Goal: Transaction & Acquisition: Purchase product/service

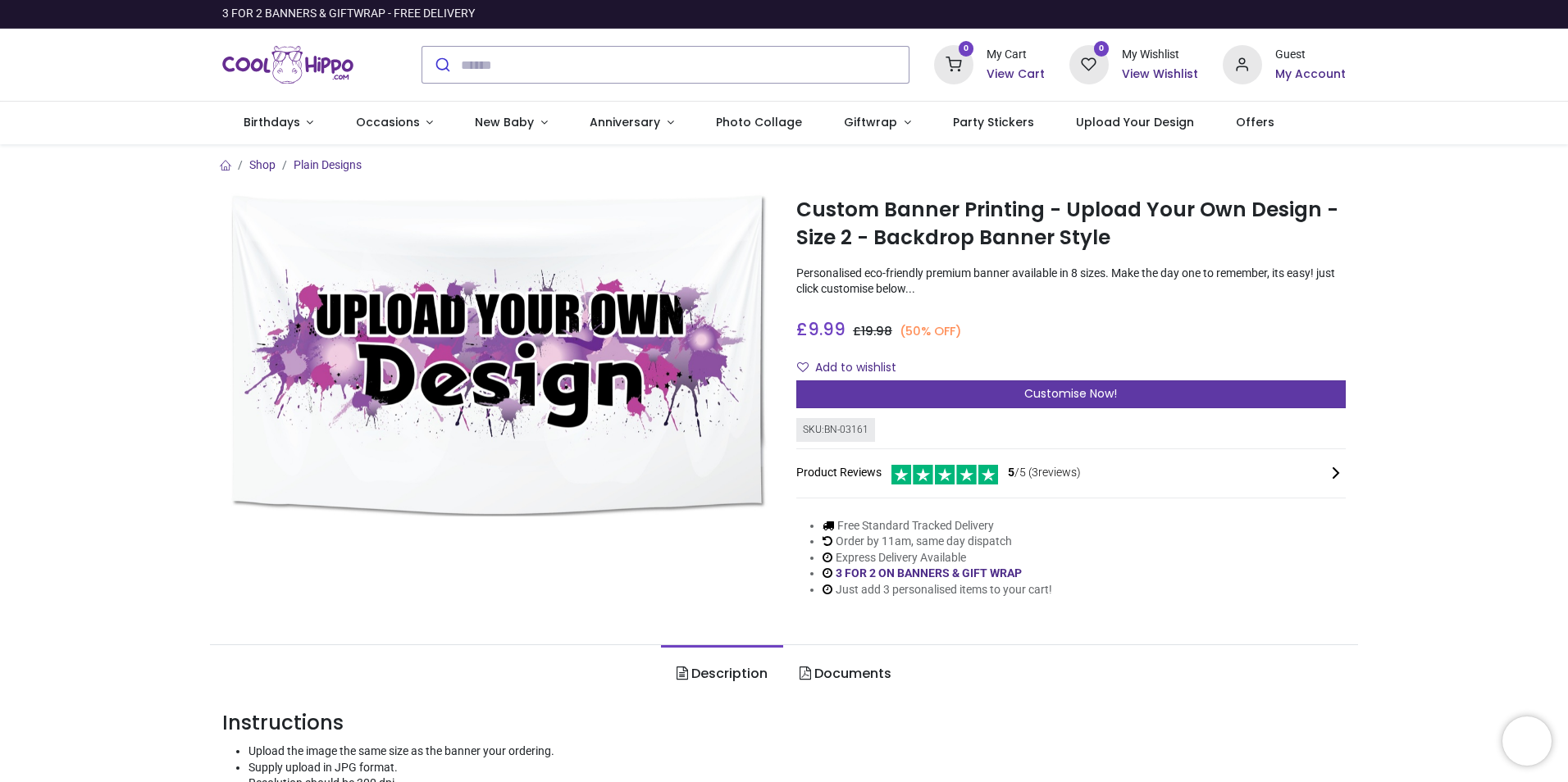
click at [1094, 393] on span "Customise Now!" at bounding box center [1070, 394] width 93 height 16
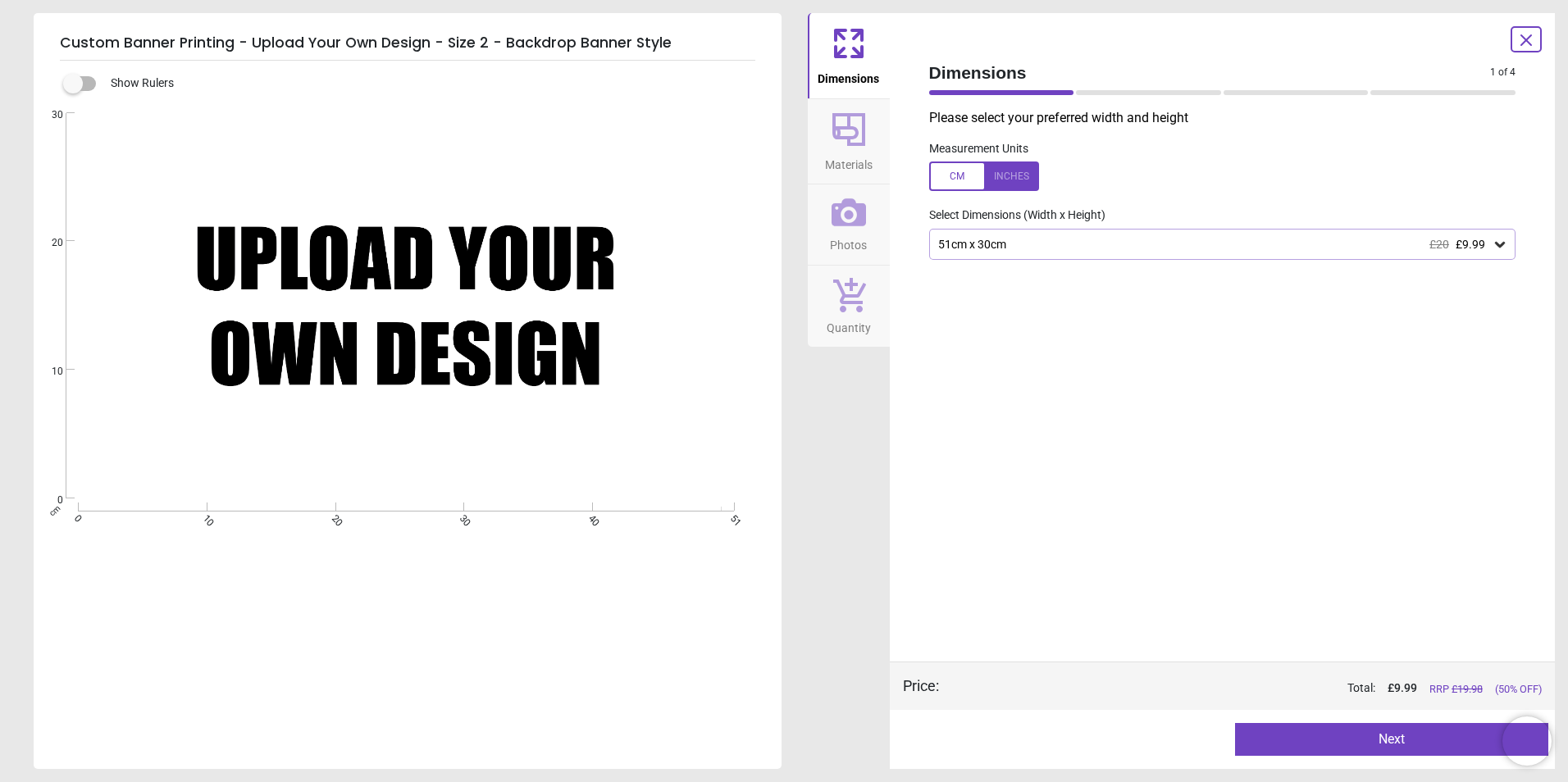
click at [503, 255] on div "Created with Snap null" at bounding box center [406, 305] width 745 height 386
click at [867, 237] on button "Photos" at bounding box center [849, 224] width 82 height 80
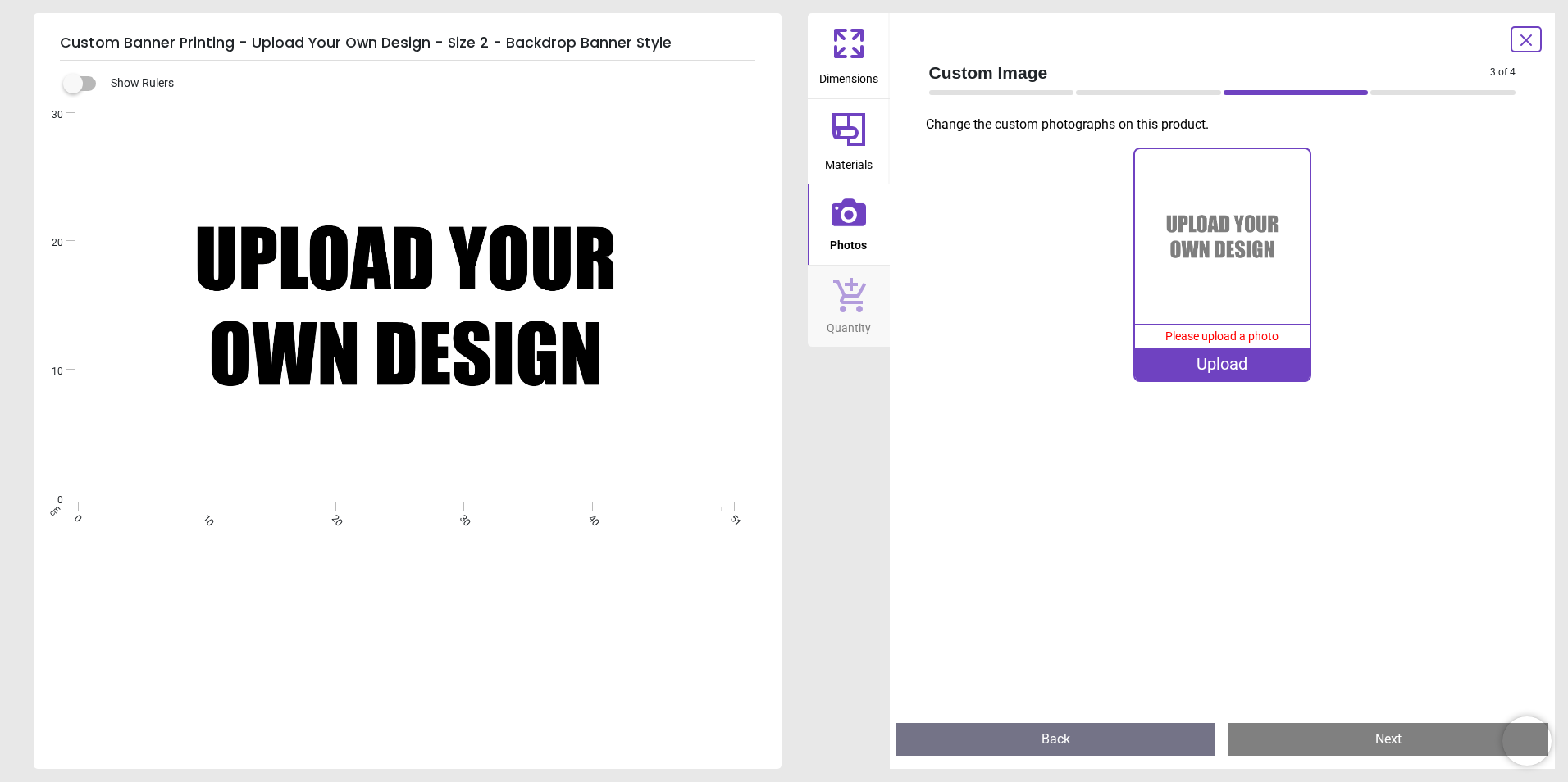
click at [1259, 372] on div "Upload" at bounding box center [1222, 364] width 175 height 33
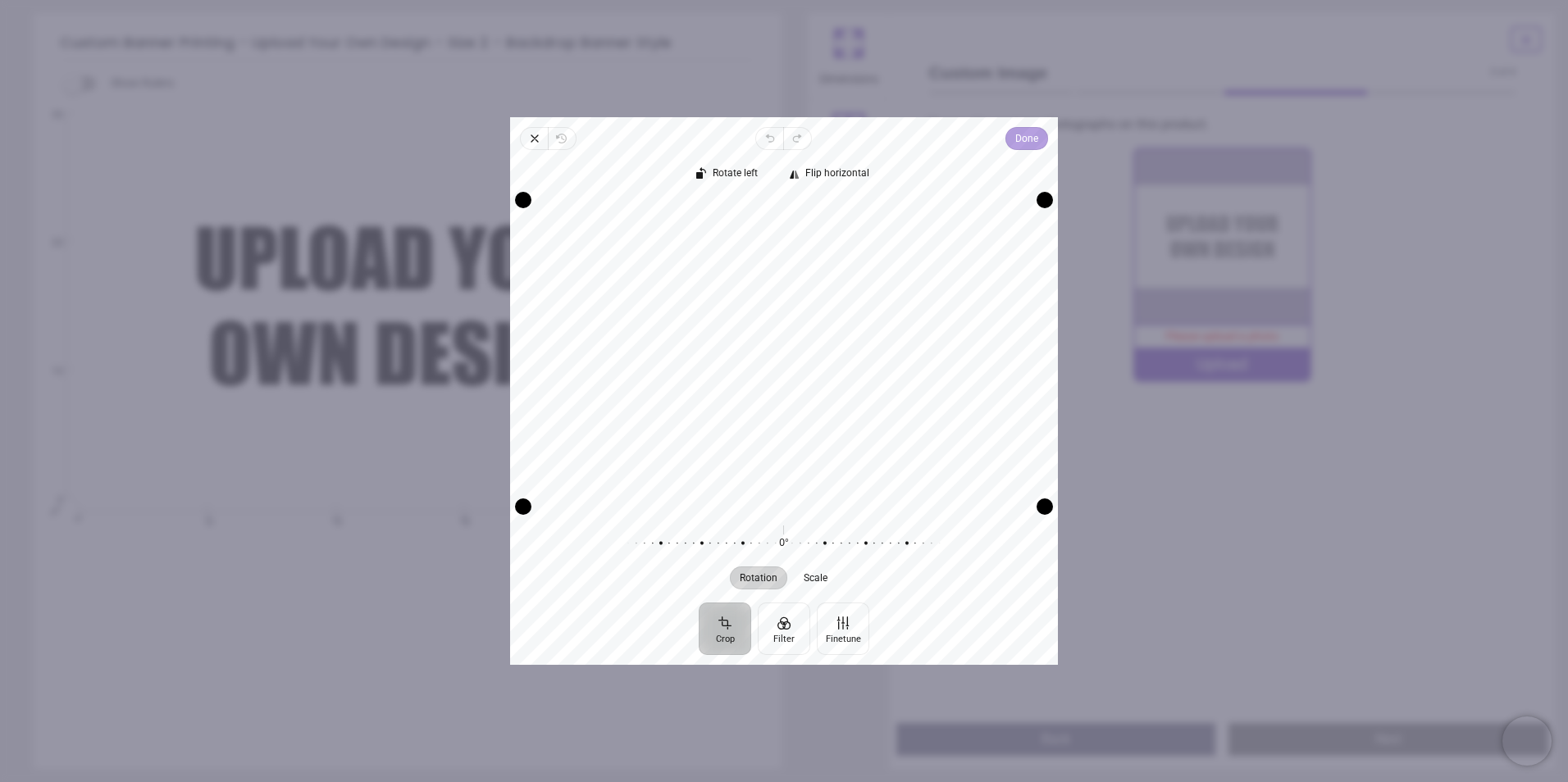
click at [1028, 136] on span "Done" at bounding box center [1026, 139] width 23 height 20
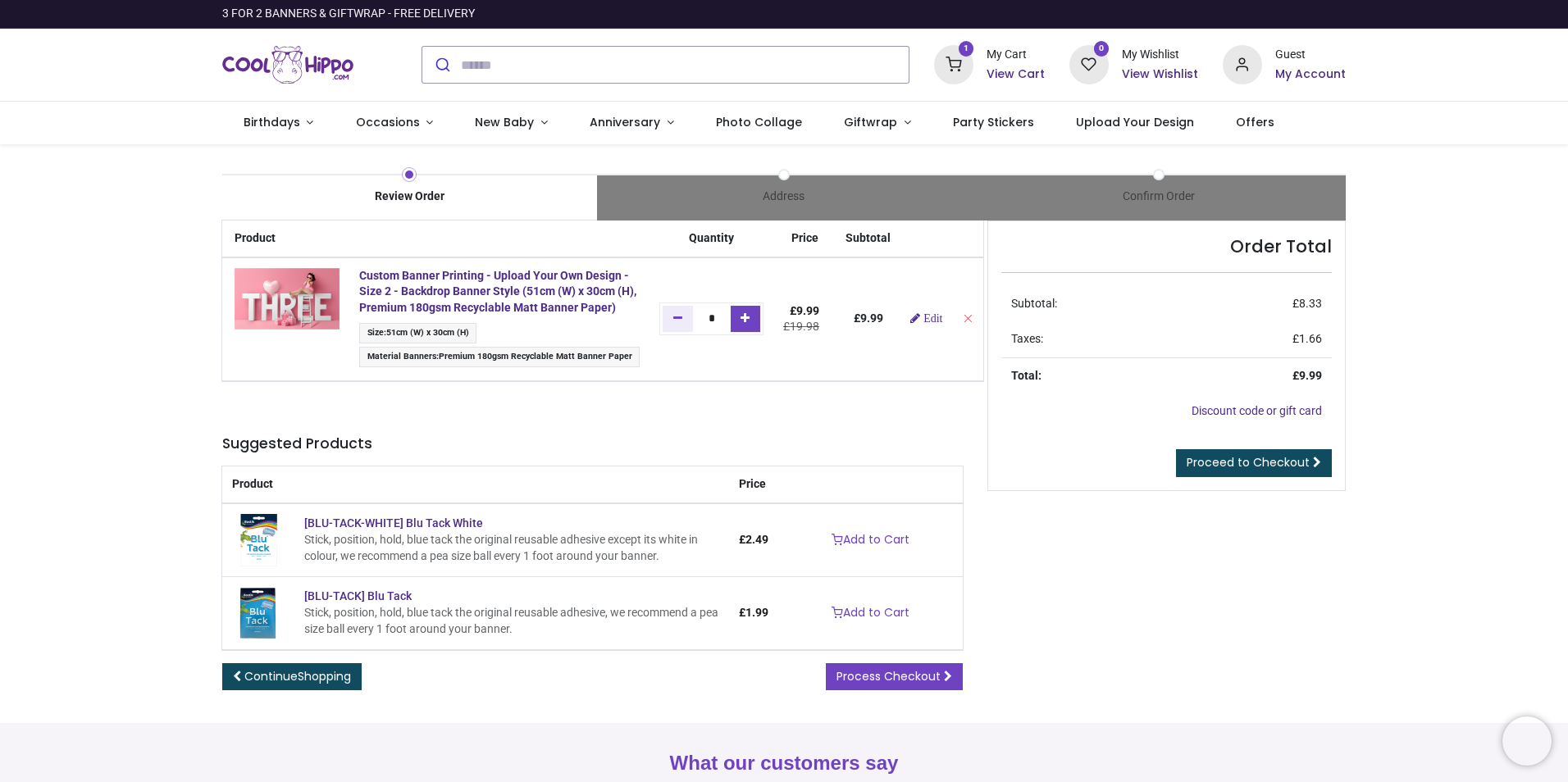
click at [753, 324] on link "Add one" at bounding box center [745, 318] width 30 height 26
type input "*"
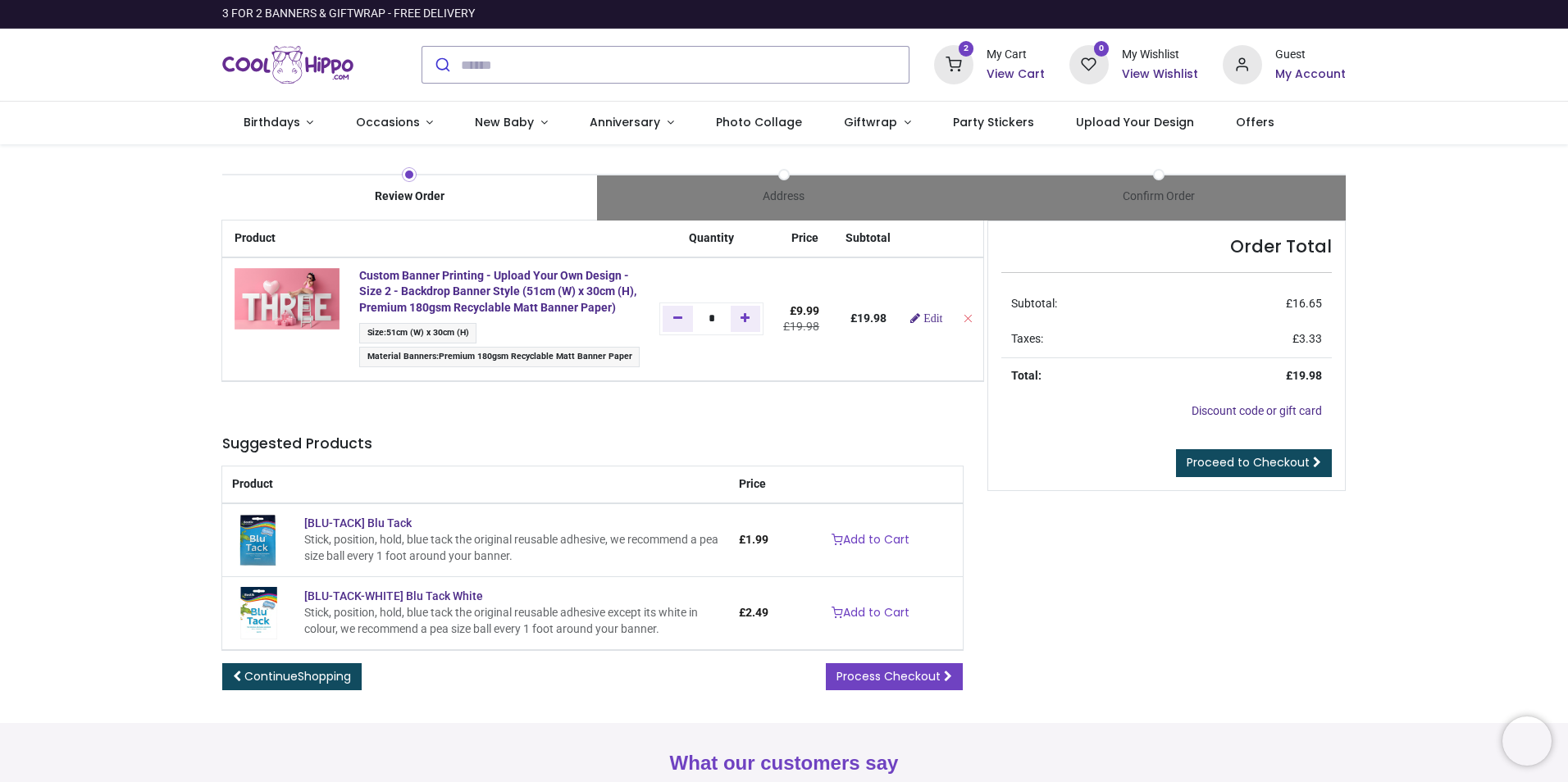
click at [749, 328] on link "Add one" at bounding box center [745, 318] width 30 height 26
type input "*"
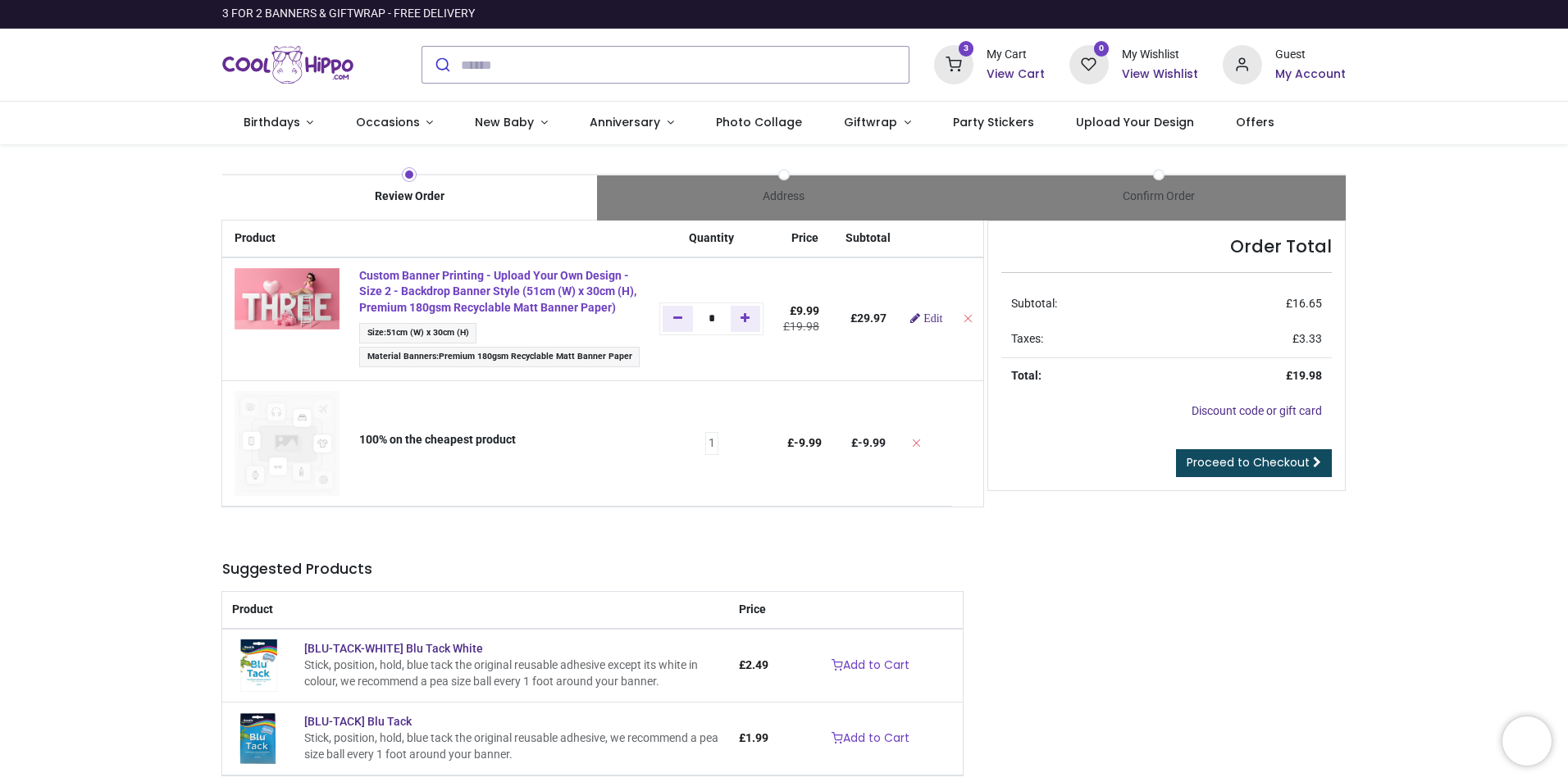
click at [528, 294] on strong "Custom Banner Printing - Upload Your Own Design - Size 2 - Backdrop Banner Styl…" at bounding box center [498, 291] width 277 height 45
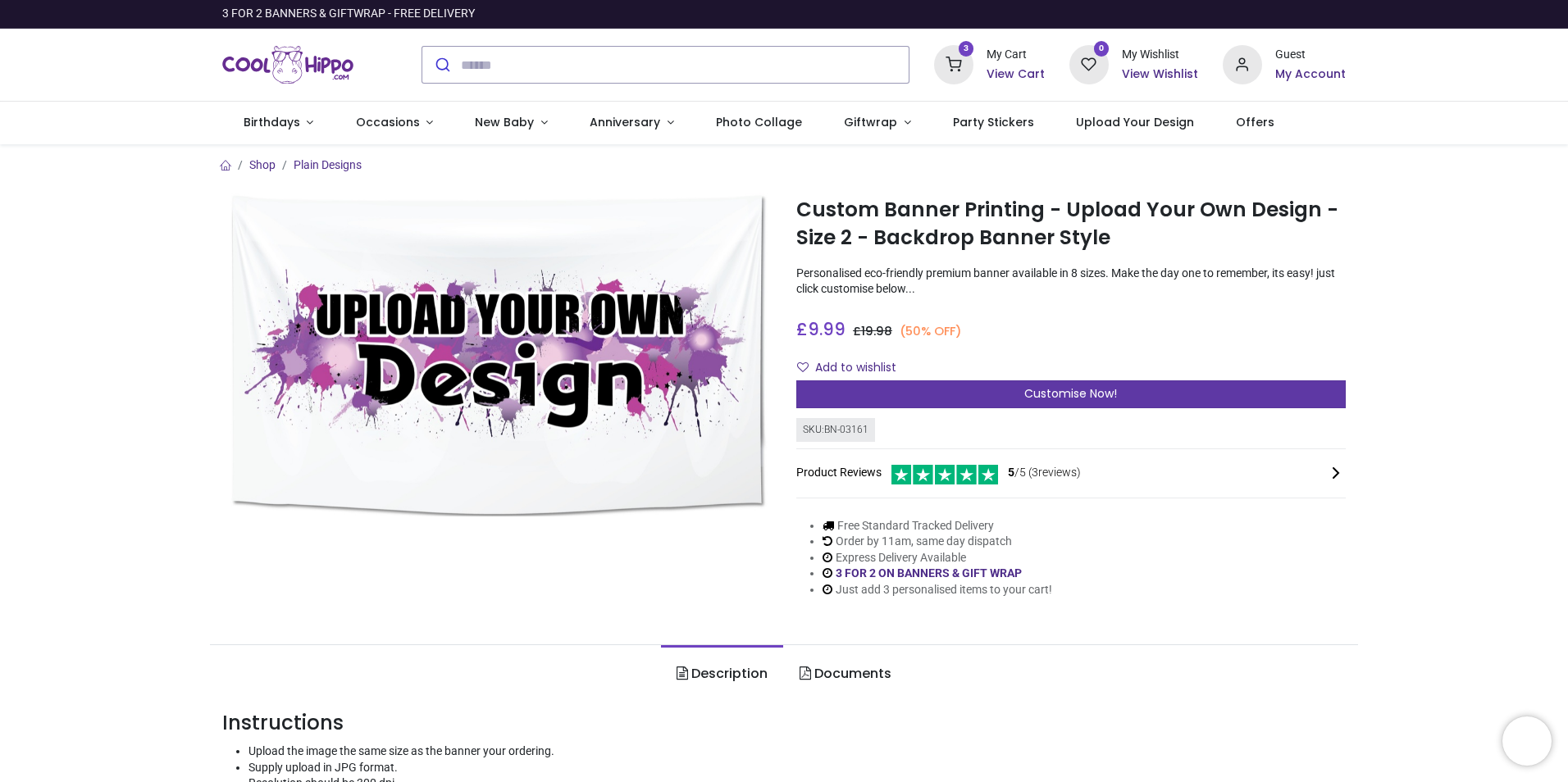
click at [1029, 397] on span "Customise Now!" at bounding box center [1070, 394] width 93 height 16
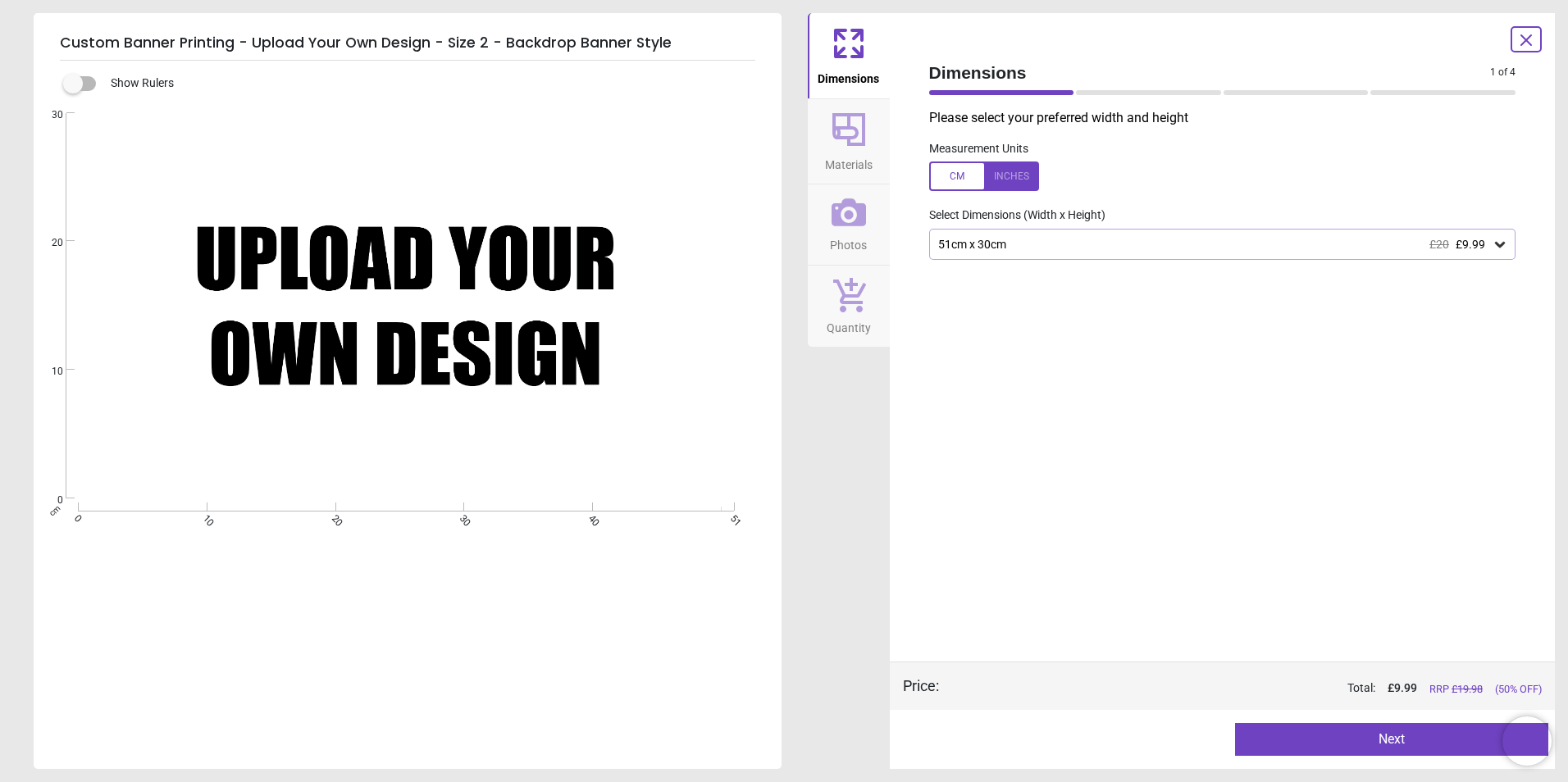
click at [1510, 249] on div "51cm x 30cm £20 £9.99" at bounding box center [1222, 244] width 587 height 31
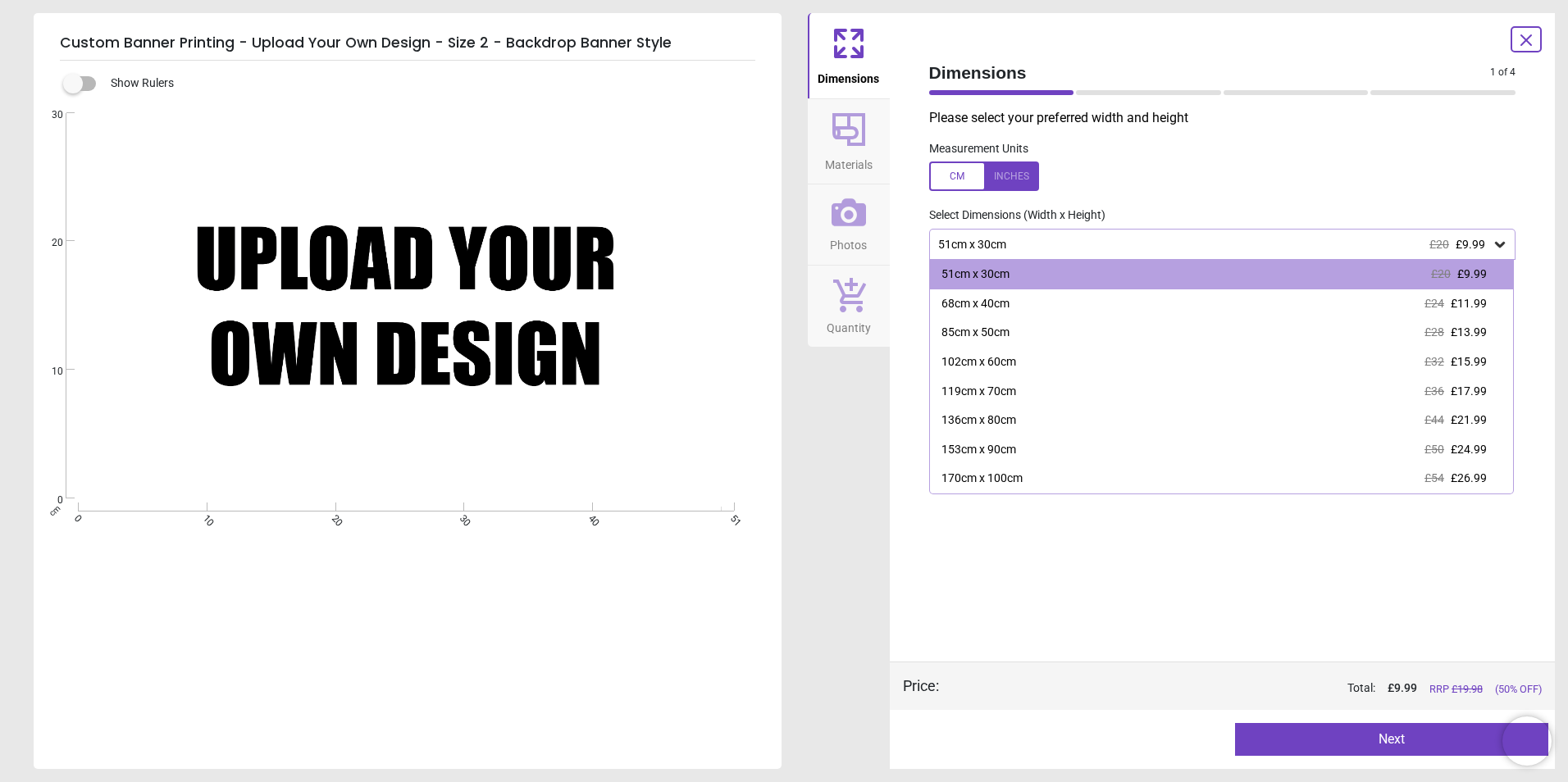
click at [1021, 174] on div at bounding box center [984, 176] width 110 height 29
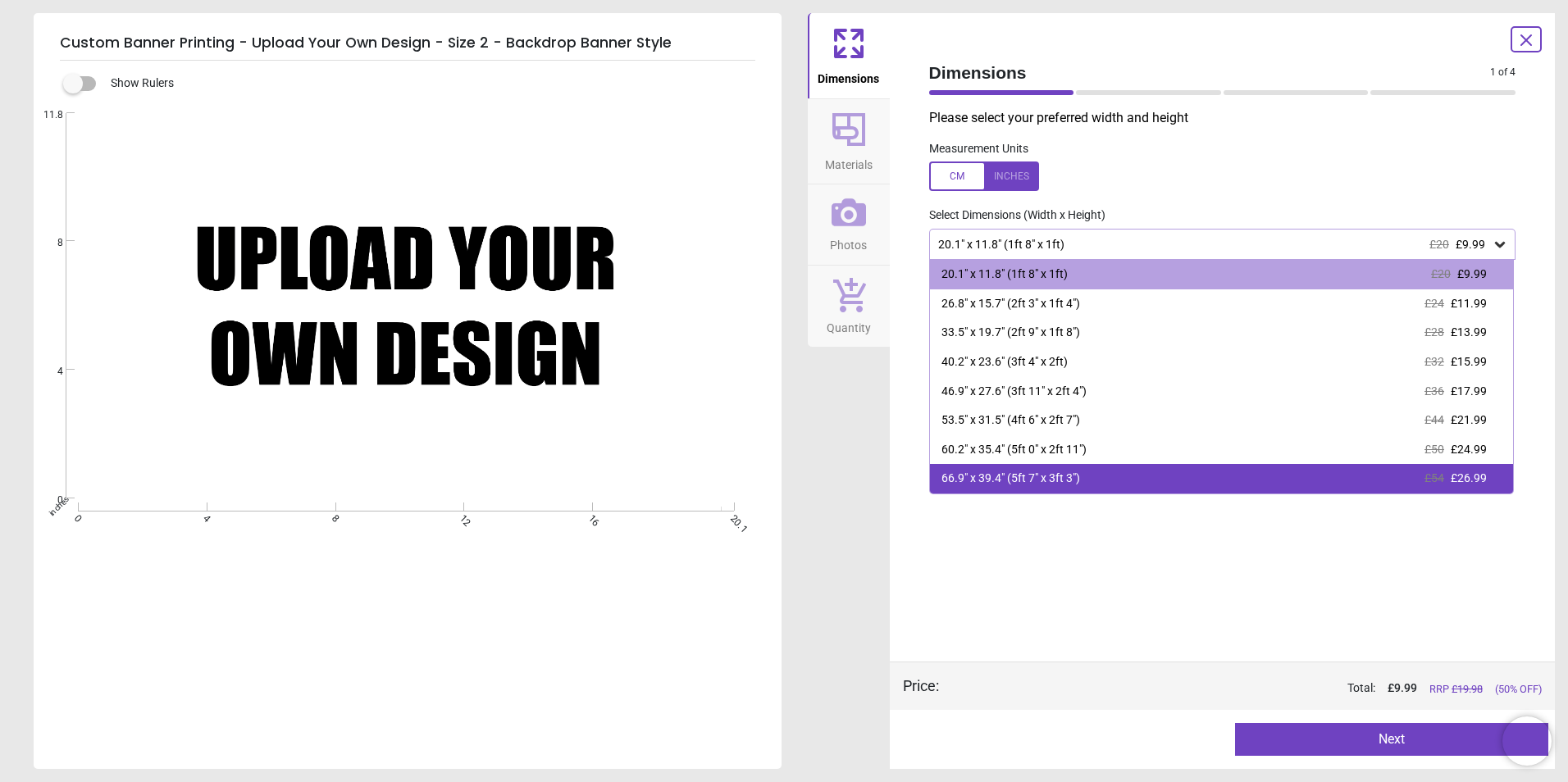
click at [1161, 477] on div "66.9" x 39.4" (5ft 7" x 3ft 3") £54 £26.99" at bounding box center [1222, 478] width 583 height 29
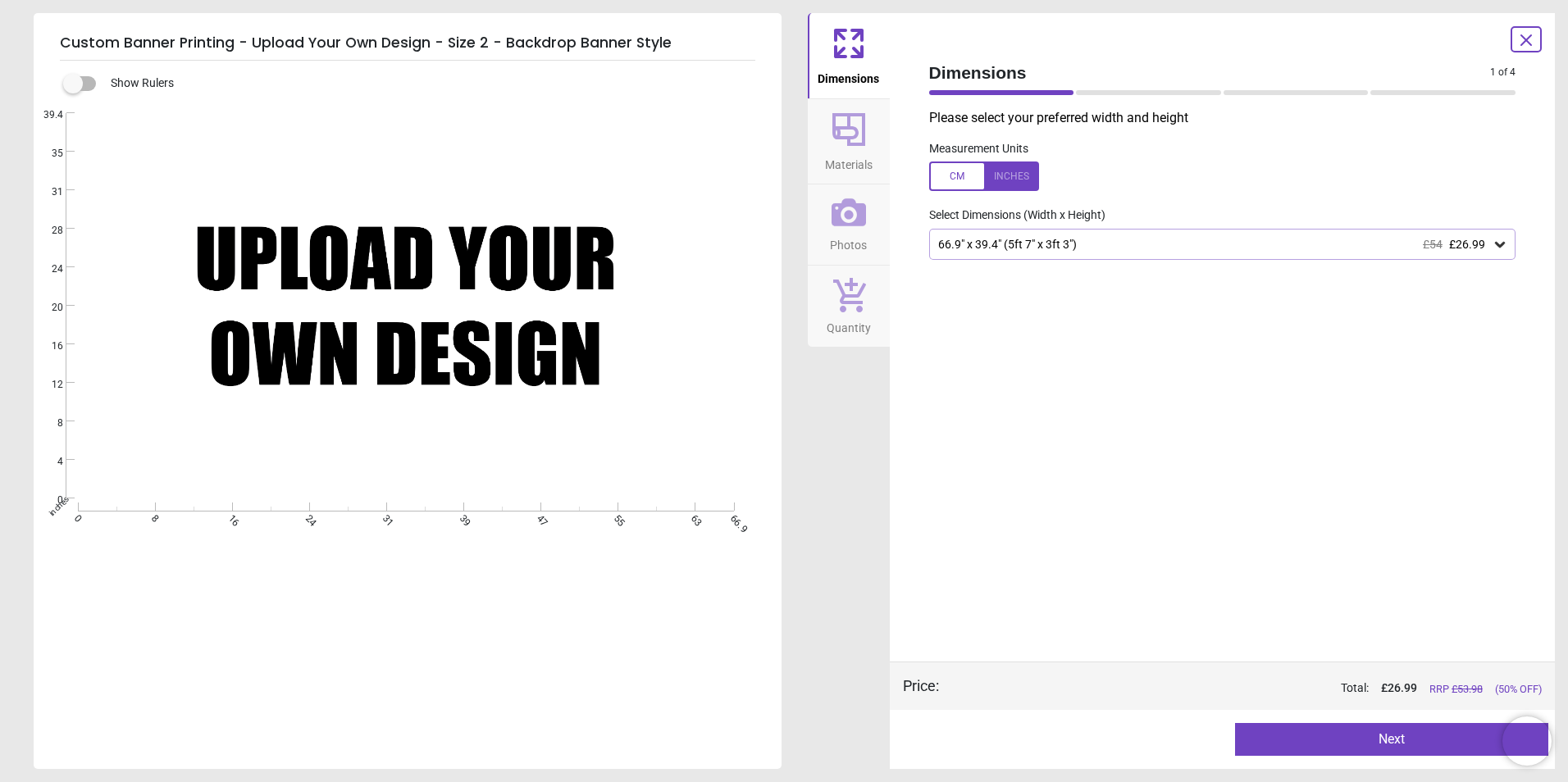
click at [1383, 739] on button "Next" at bounding box center [1391, 739] width 314 height 33
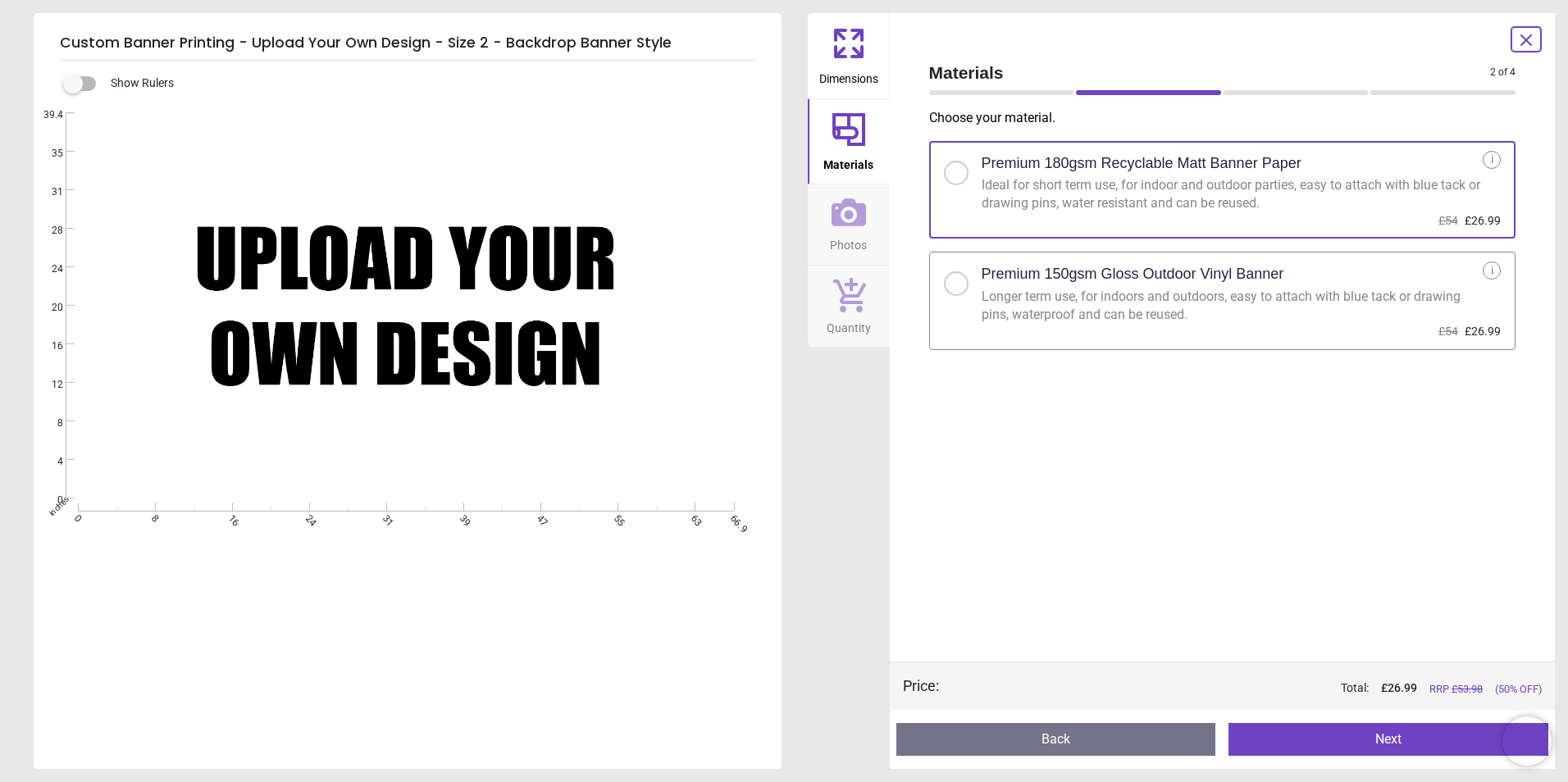
click at [1323, 303] on div "Longer term use, for indoors and outdoors, easy to attach with blue tack or dra…" at bounding box center [1233, 306] width 501 height 36
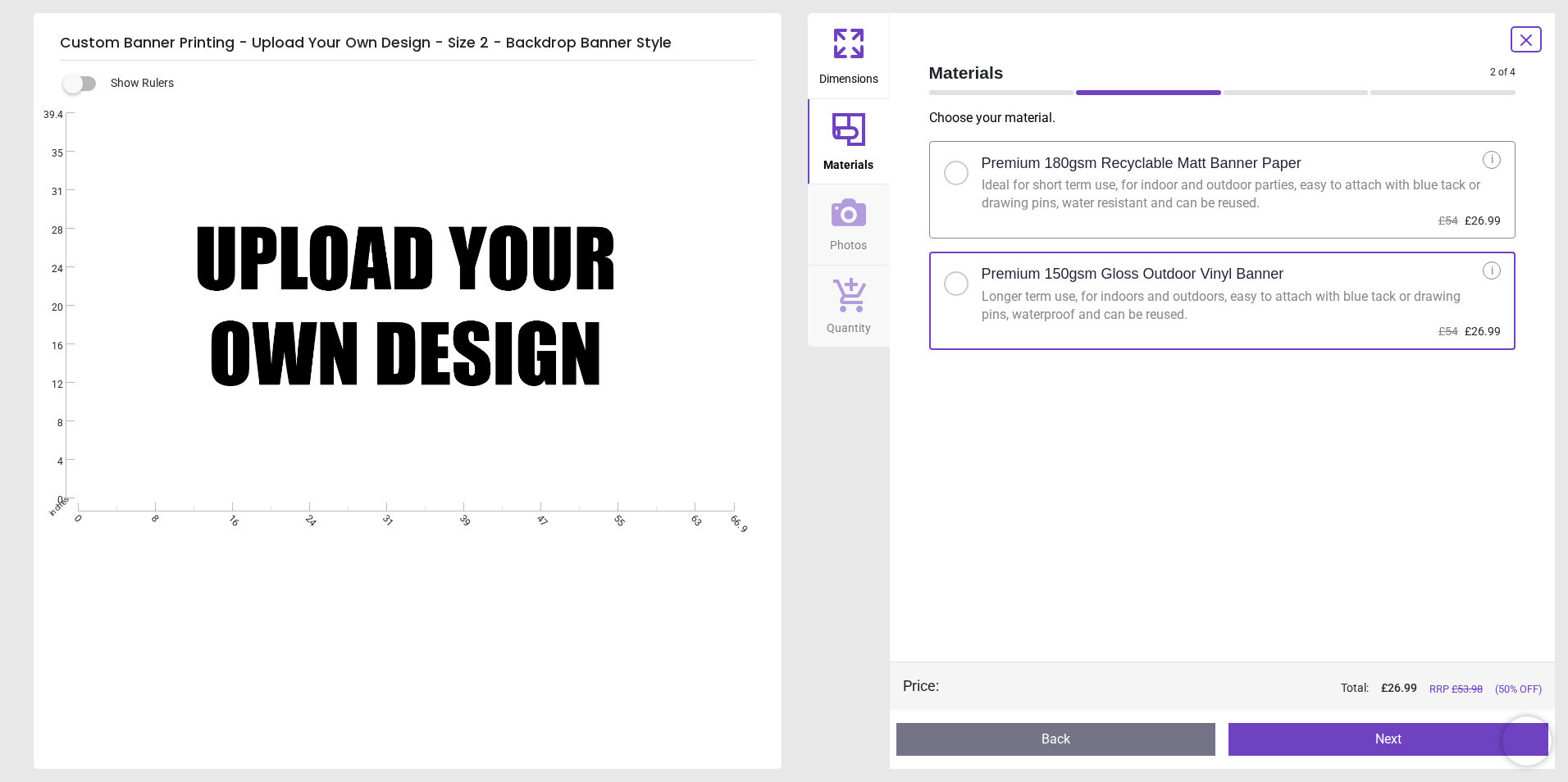
click at [1305, 737] on button "Next" at bounding box center [1387, 739] width 320 height 33
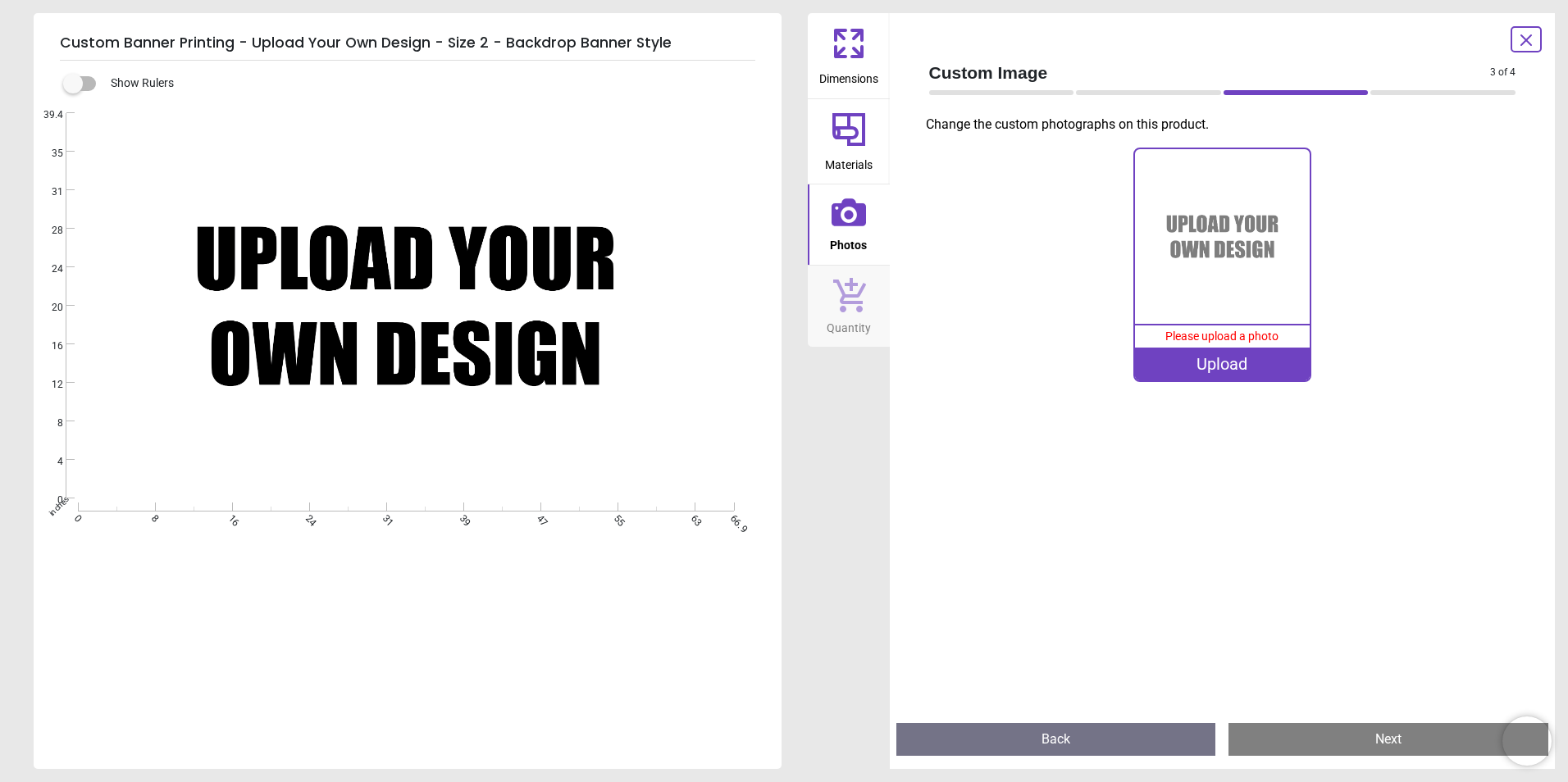
click at [1206, 363] on div "Upload" at bounding box center [1222, 364] width 175 height 33
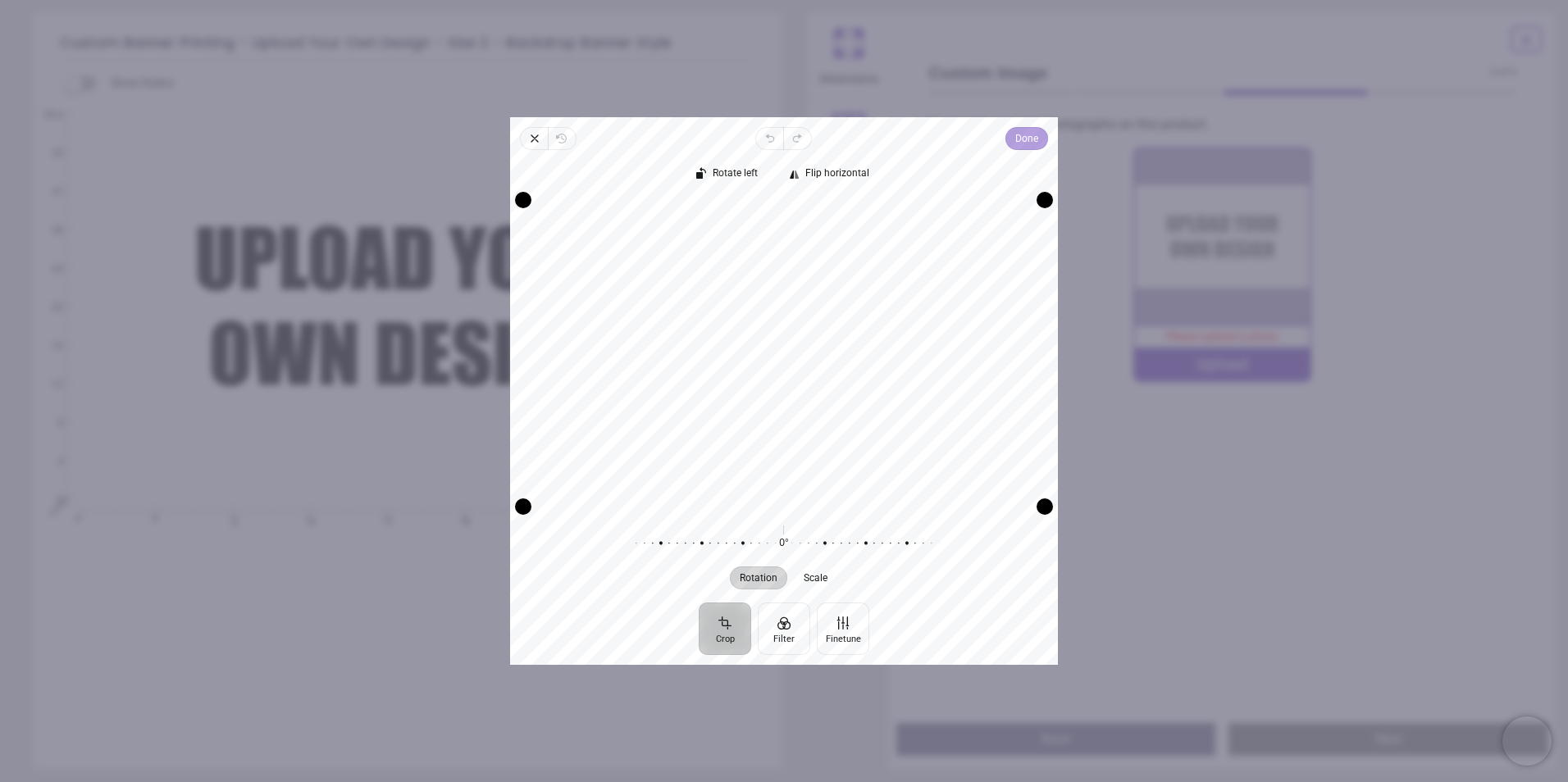
click at [1025, 140] on span "Done" at bounding box center [1026, 139] width 23 height 20
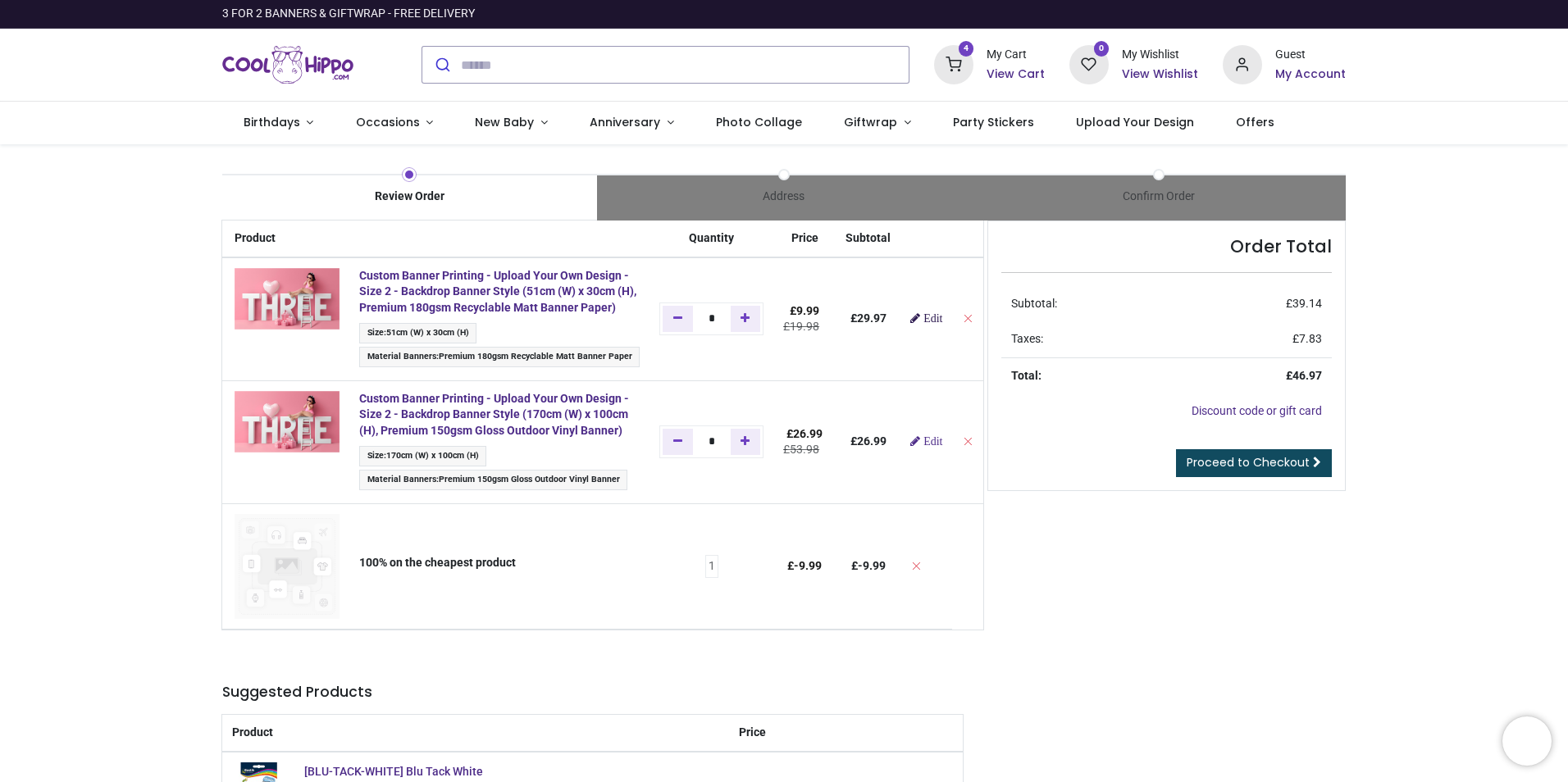
click at [914, 324] on link "Edit" at bounding box center [925, 318] width 32 height 12
click at [962, 324] on icon "Remove from cart" at bounding box center [967, 318] width 12 height 12
type input "*"
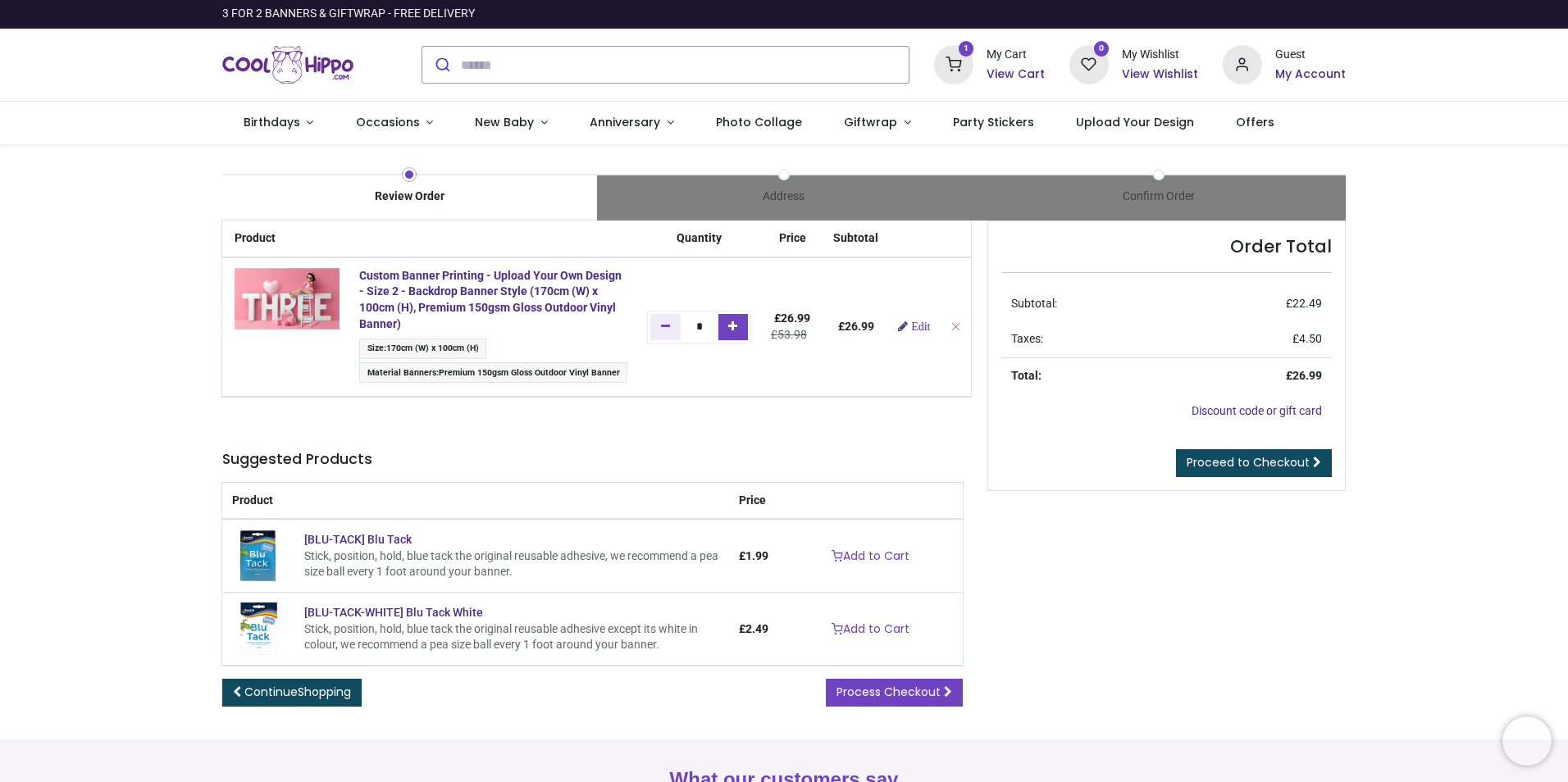
click at [736, 324] on icon "Add one" at bounding box center [733, 326] width 9 height 12
type input "*"
click at [738, 330] on icon "Add one" at bounding box center [733, 326] width 9 height 12
type input "*"
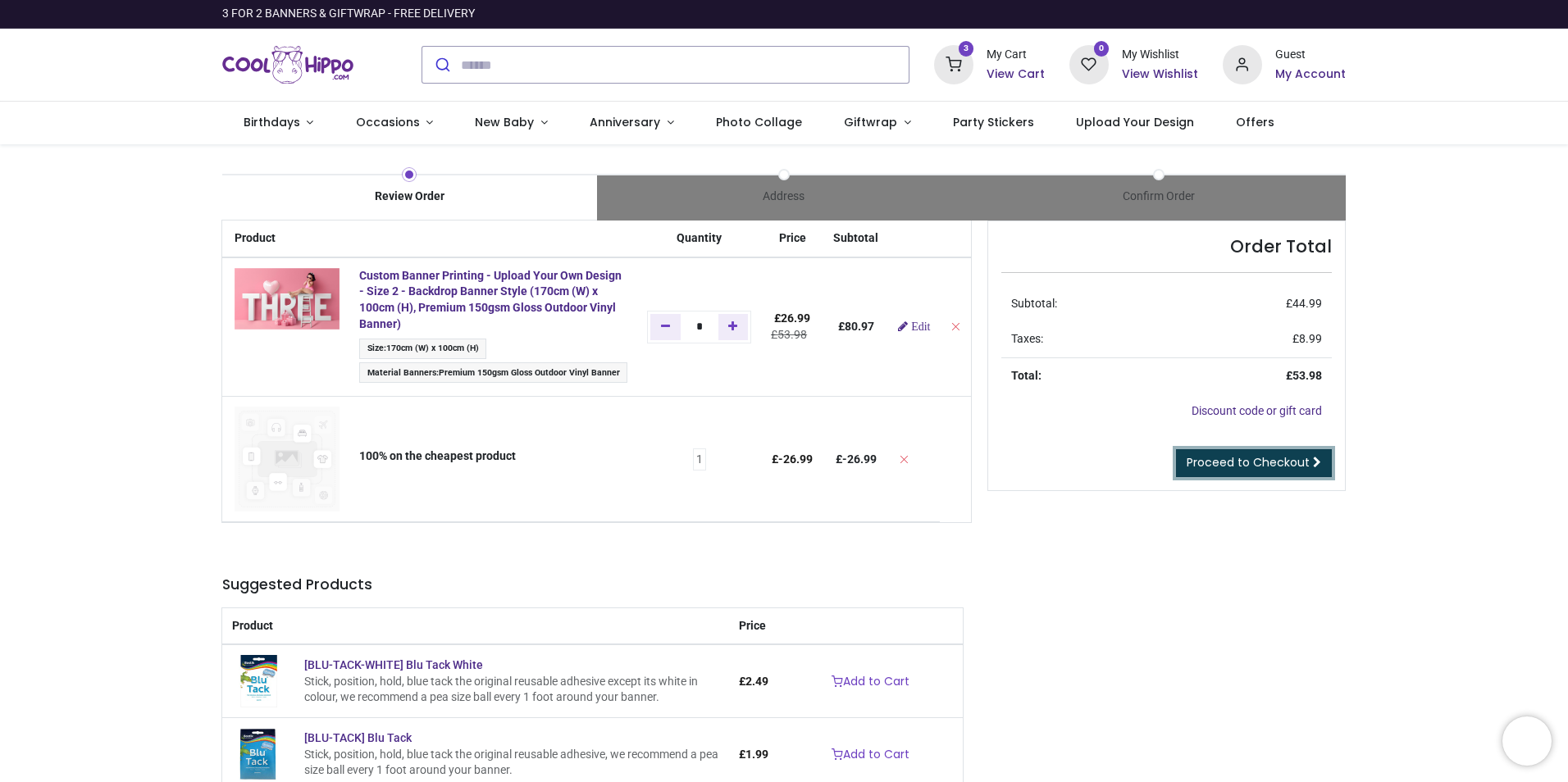
click at [1274, 457] on span "Proceed to Checkout" at bounding box center [1247, 462] width 123 height 16
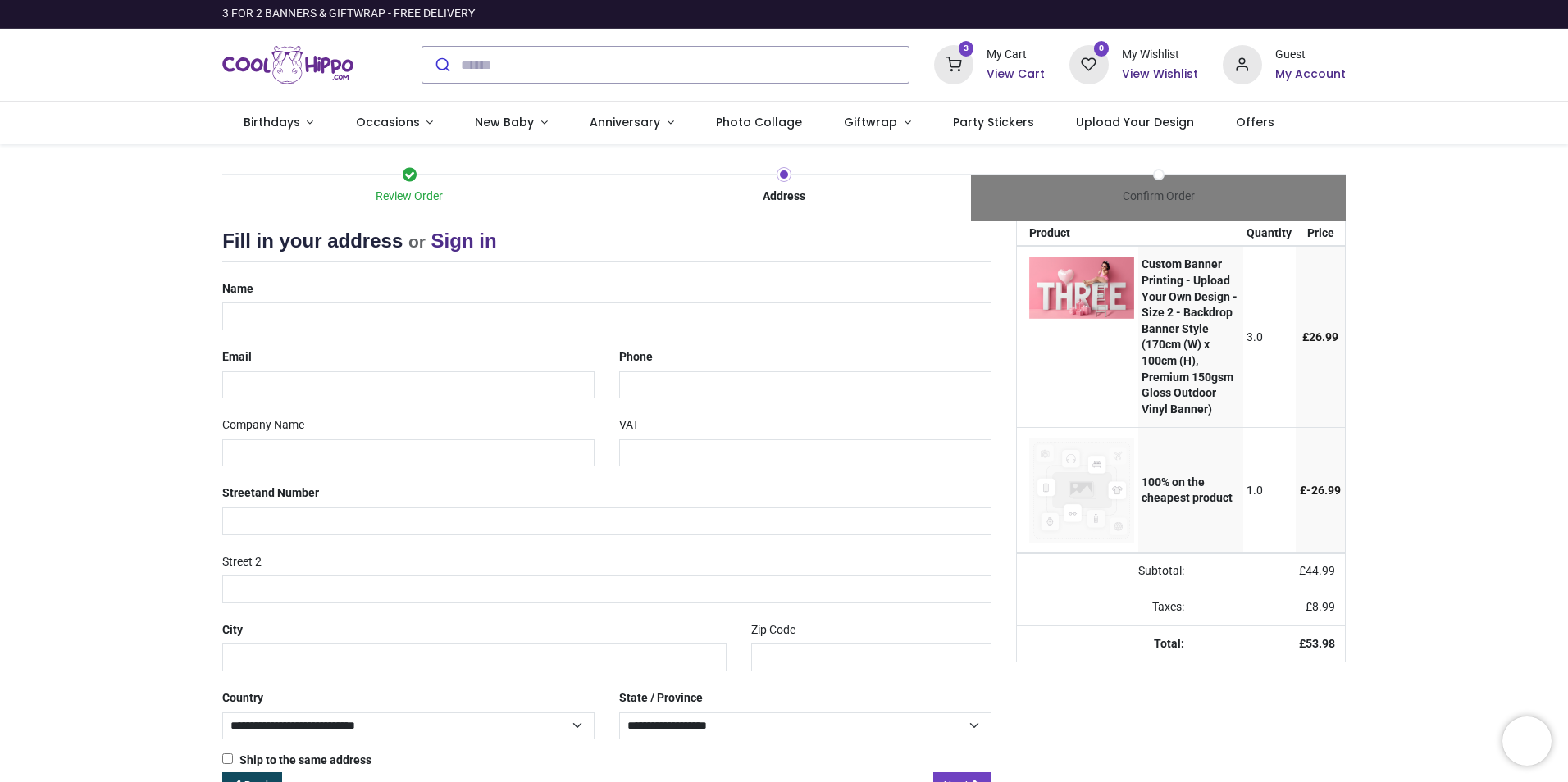
select select "***"
click at [349, 318] on input "text" at bounding box center [607, 316] width 769 height 28
type input "**********"
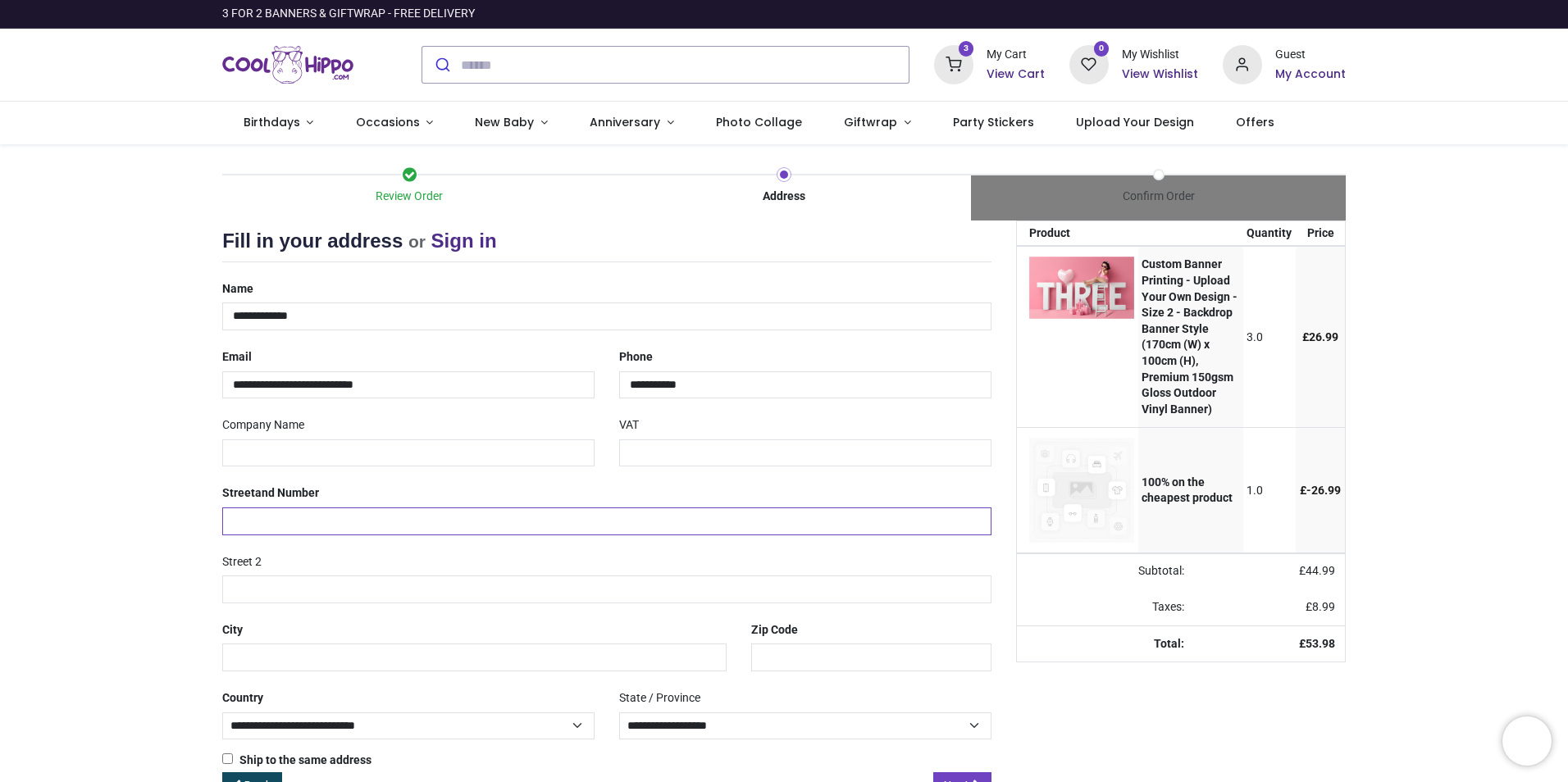
type input "**********"
type input "*****"
type input "********"
select select "***"
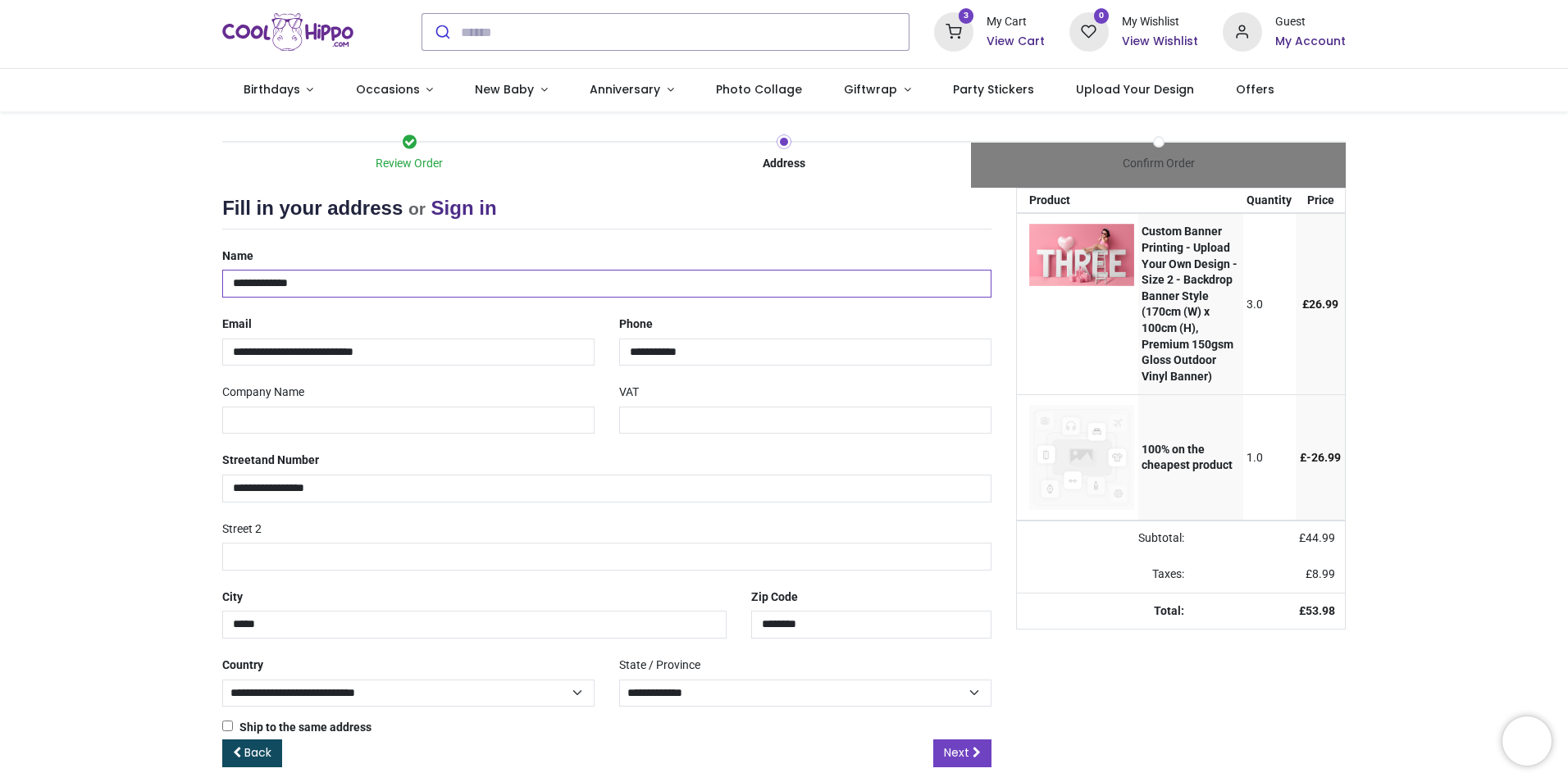
scroll to position [51, 0]
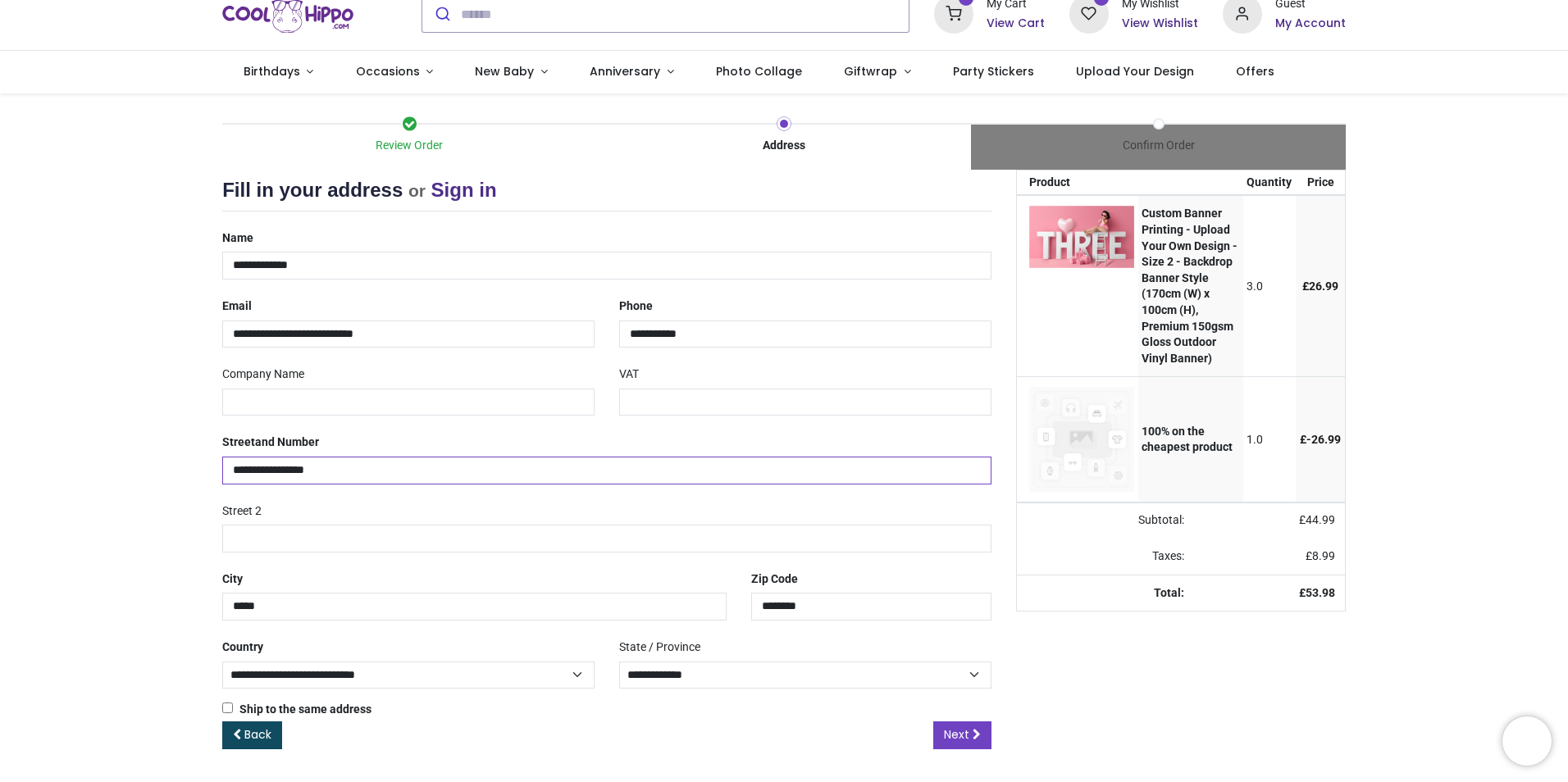
click at [370, 480] on input "**********" at bounding box center [607, 470] width 769 height 28
drag, startPoint x: 370, startPoint y: 476, endPoint x: 138, endPoint y: 427, distance: 237.1
click at [138, 427] on div "Review Order Address Confirm Order Your order: £ 53.98 Product Price" at bounding box center [784, 437] width 1568 height 688
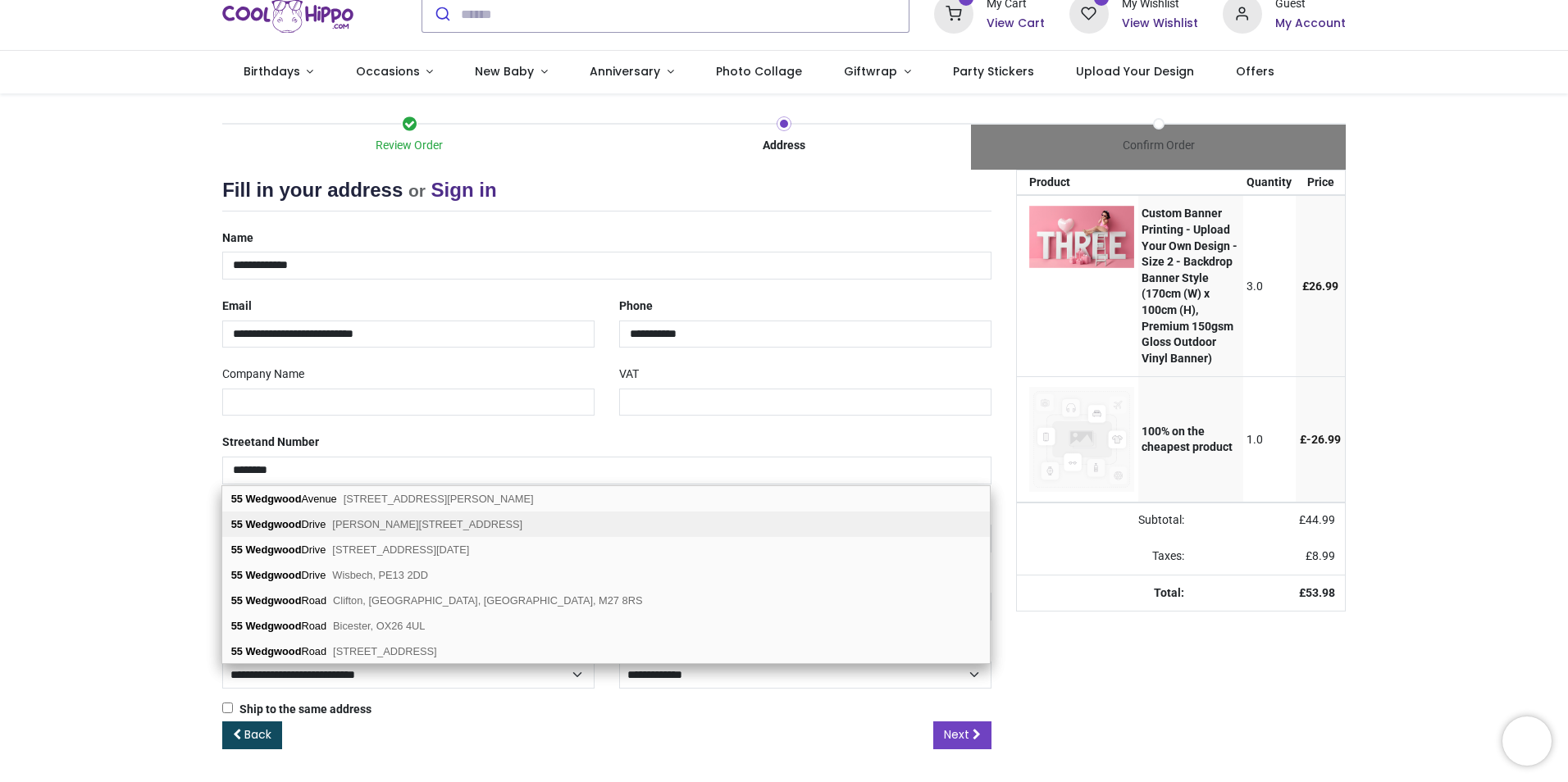
click at [297, 528] on b "Wedgwood" at bounding box center [273, 523] width 56 height 12
type input "**********"
type input "********"
select select "***"
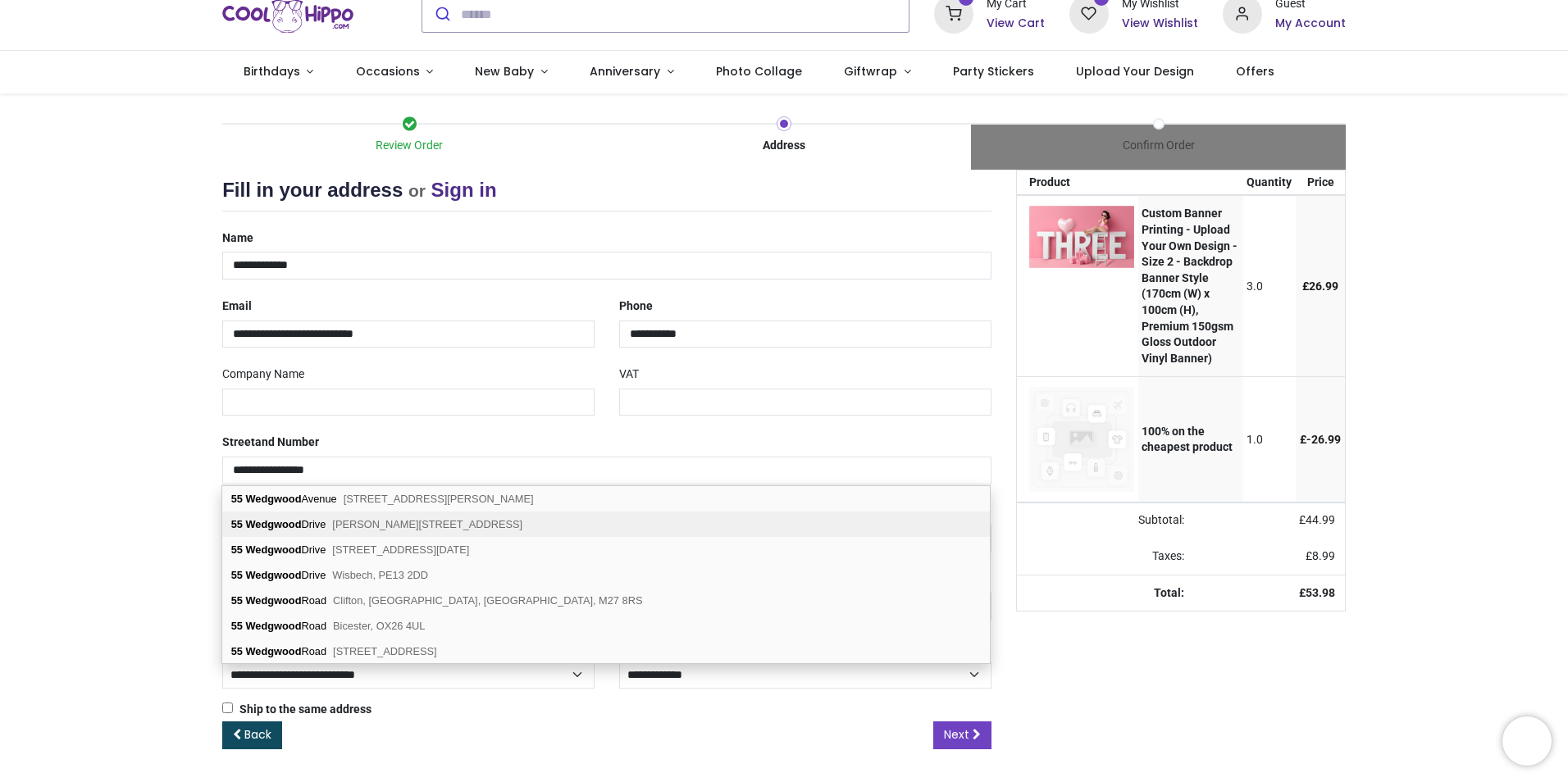
click at [445, 523] on div "55 Wedgwood Drive Poole, BH14 8ES" at bounding box center [606, 524] width 768 height 26
select select "***"
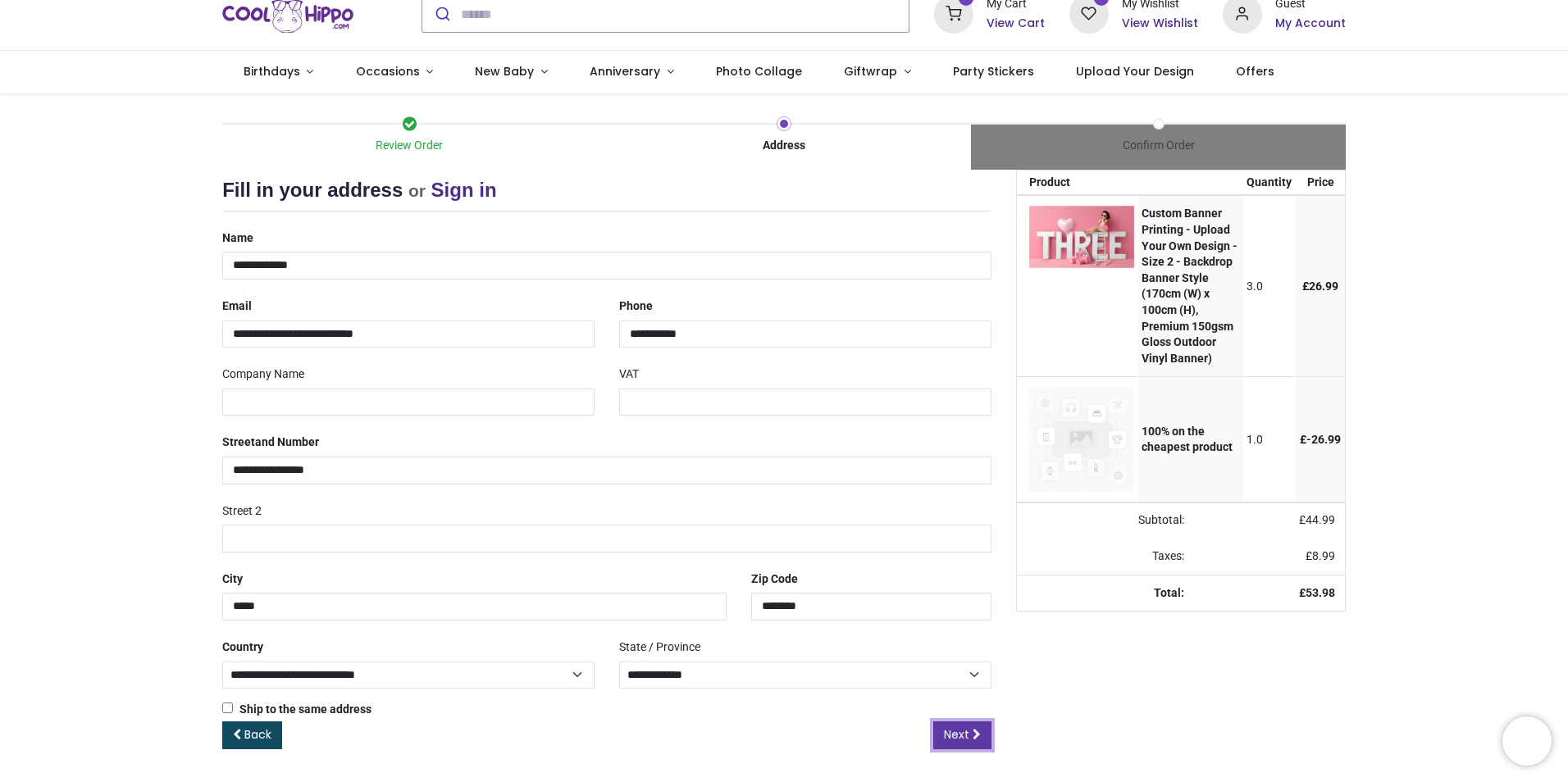
click at [974, 736] on icon at bounding box center [976, 735] width 8 height 12
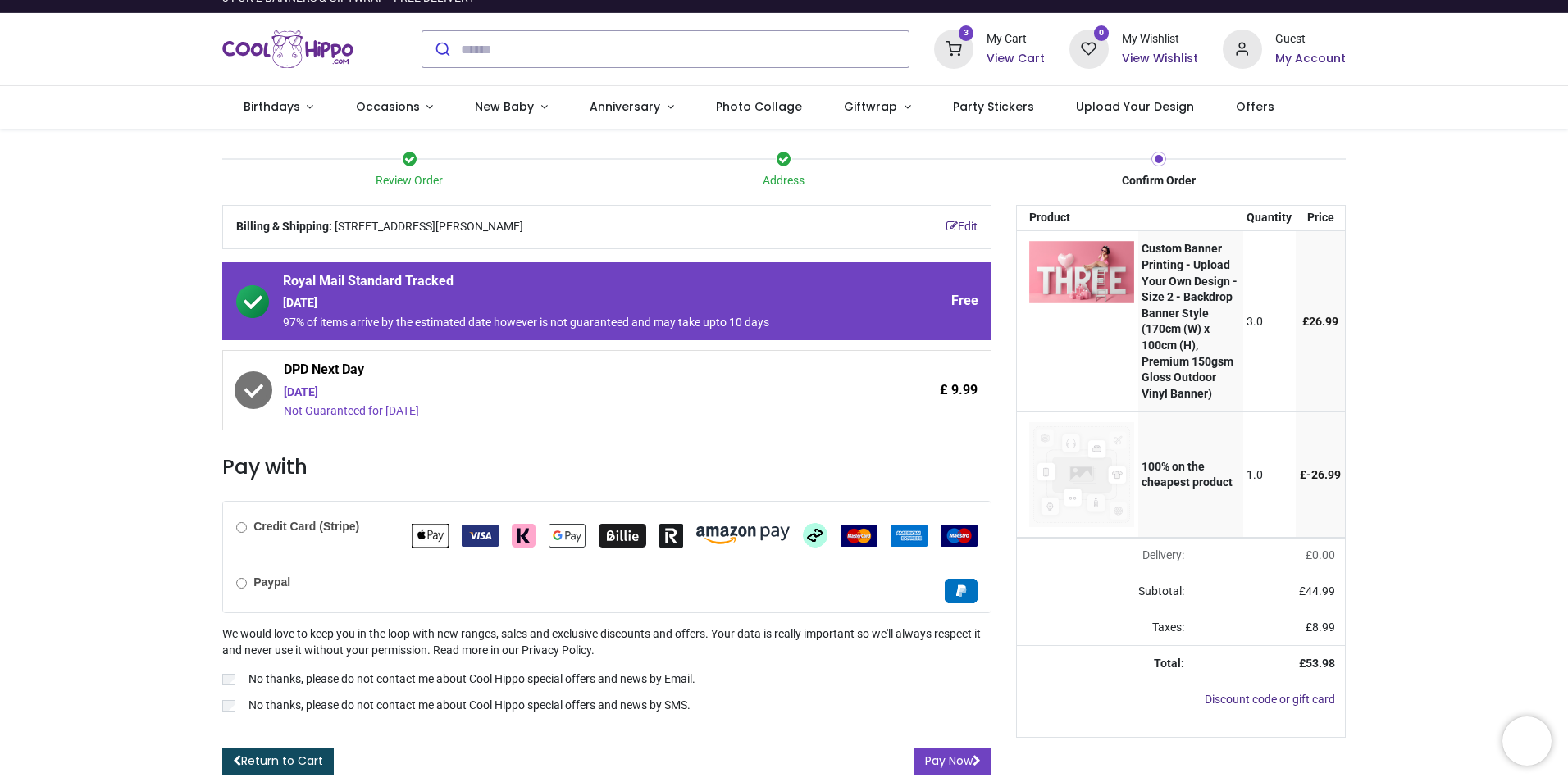
scroll to position [26, 0]
click at [943, 747] on button "Pay Now" at bounding box center [953, 761] width 77 height 28
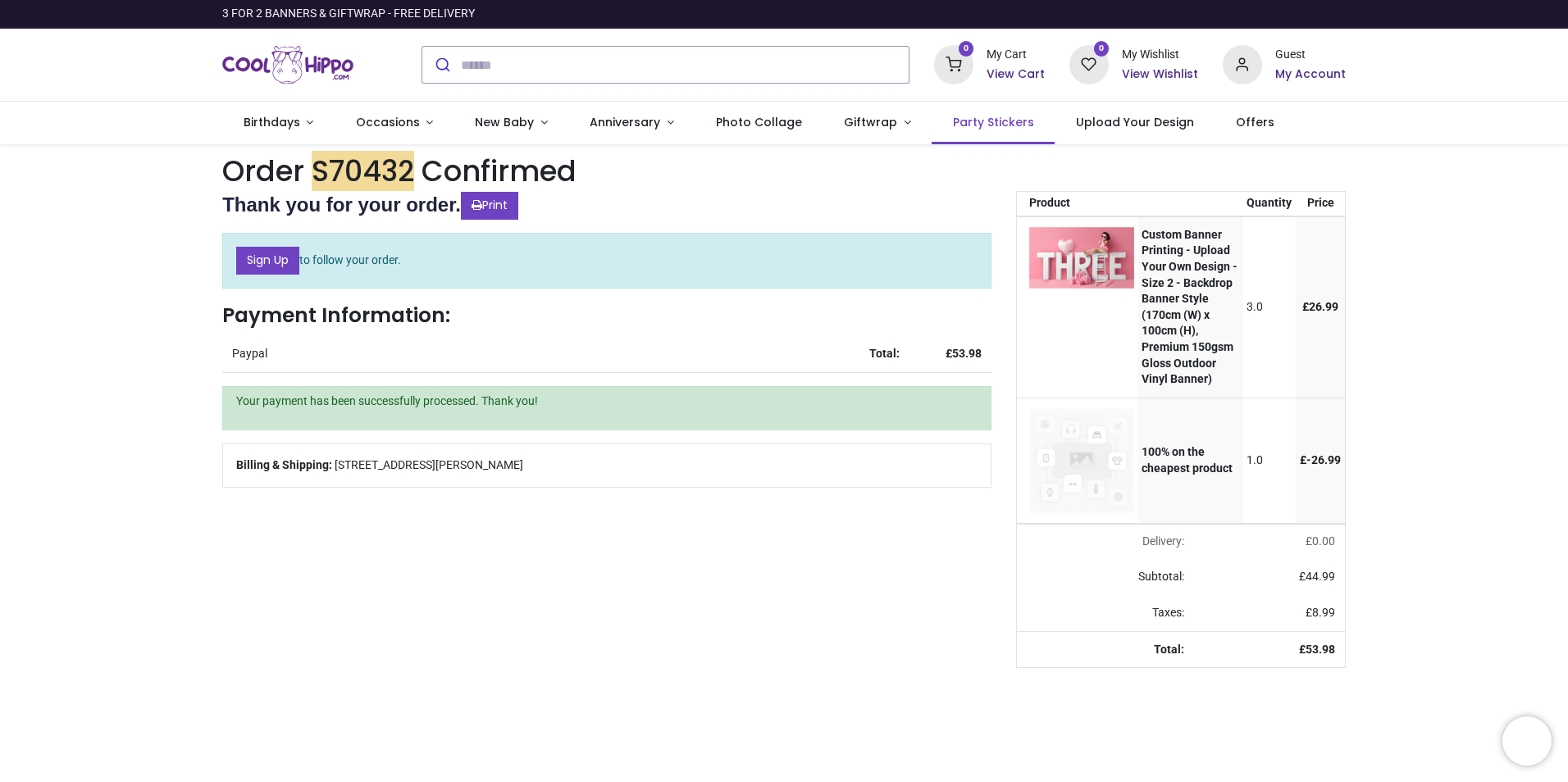
click at [994, 121] on span "Party Stickers" at bounding box center [993, 122] width 81 height 16
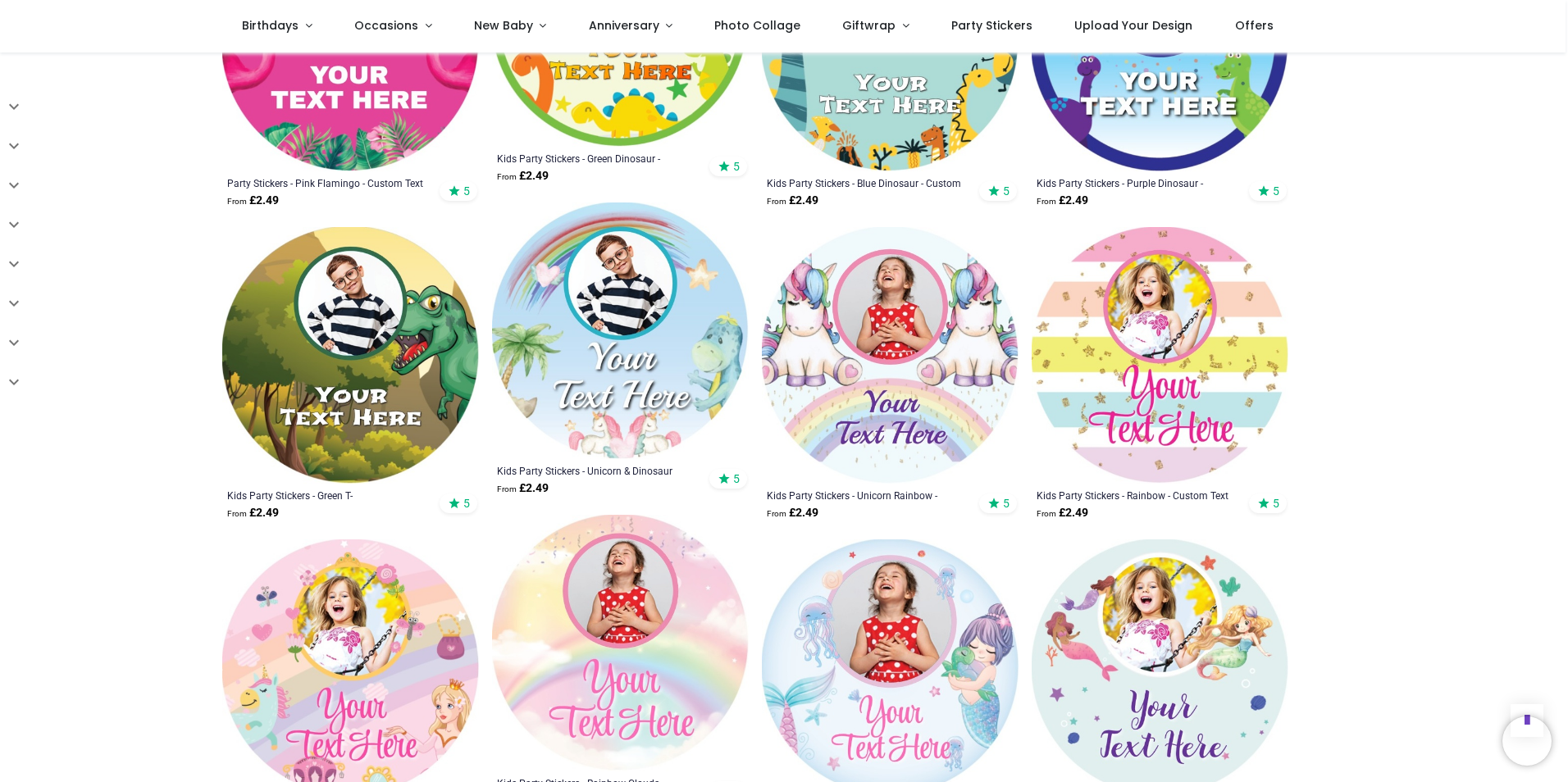
scroll to position [1722, 0]
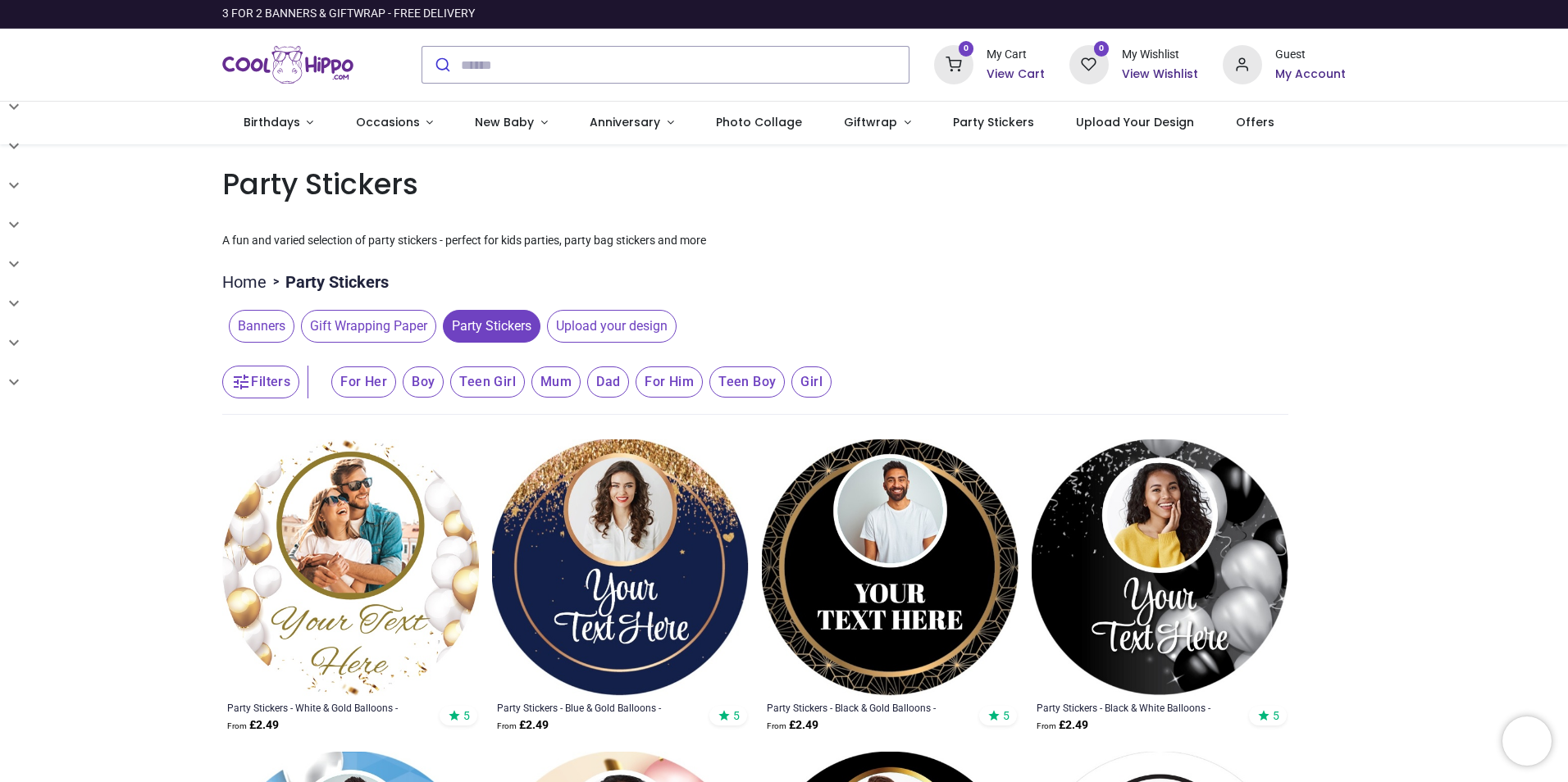
click at [396, 319] on span "Gift Wrapping Paper" at bounding box center [368, 326] width 135 height 33
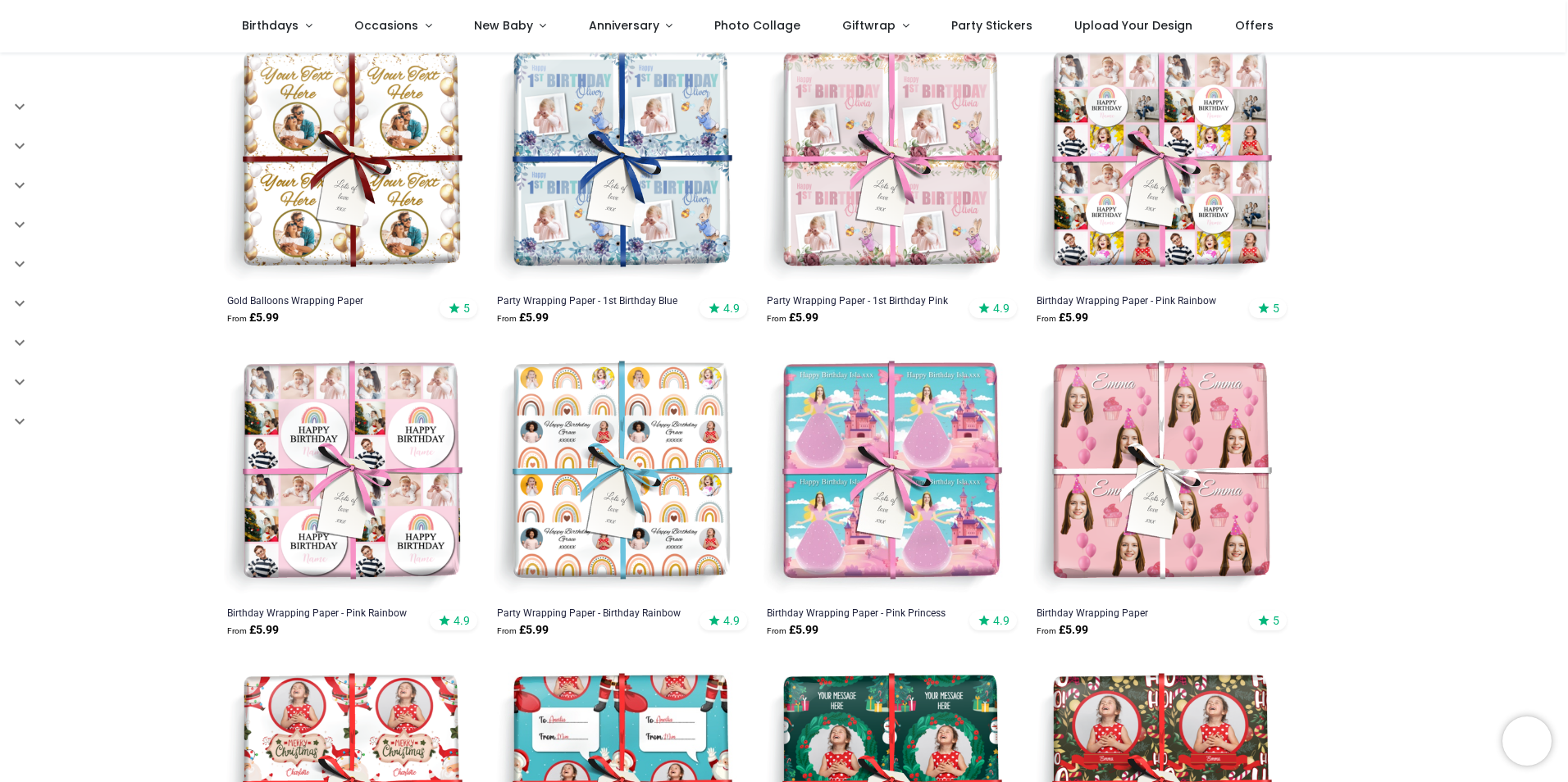
scroll to position [410, 0]
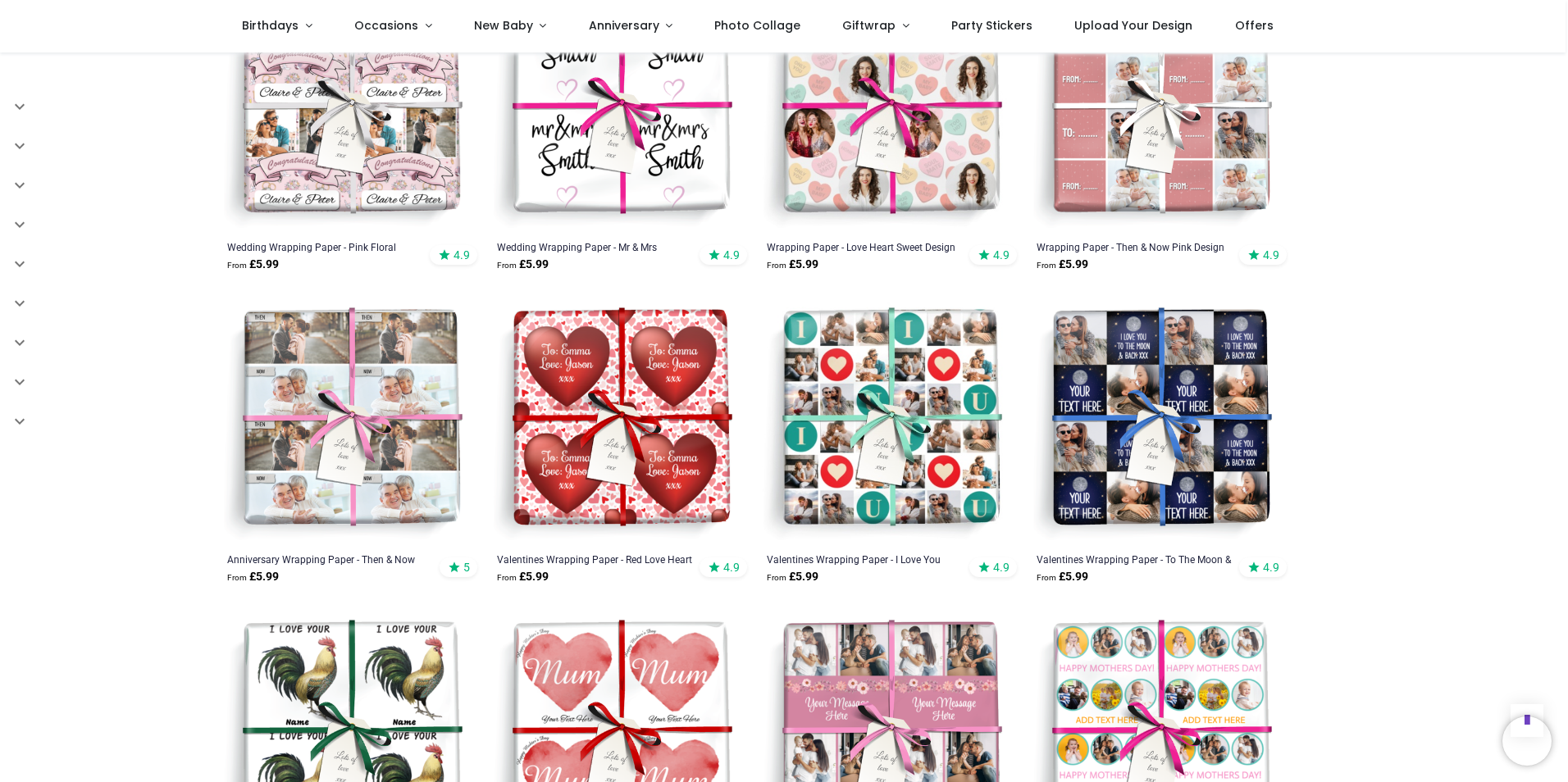
scroll to position [3771, 0]
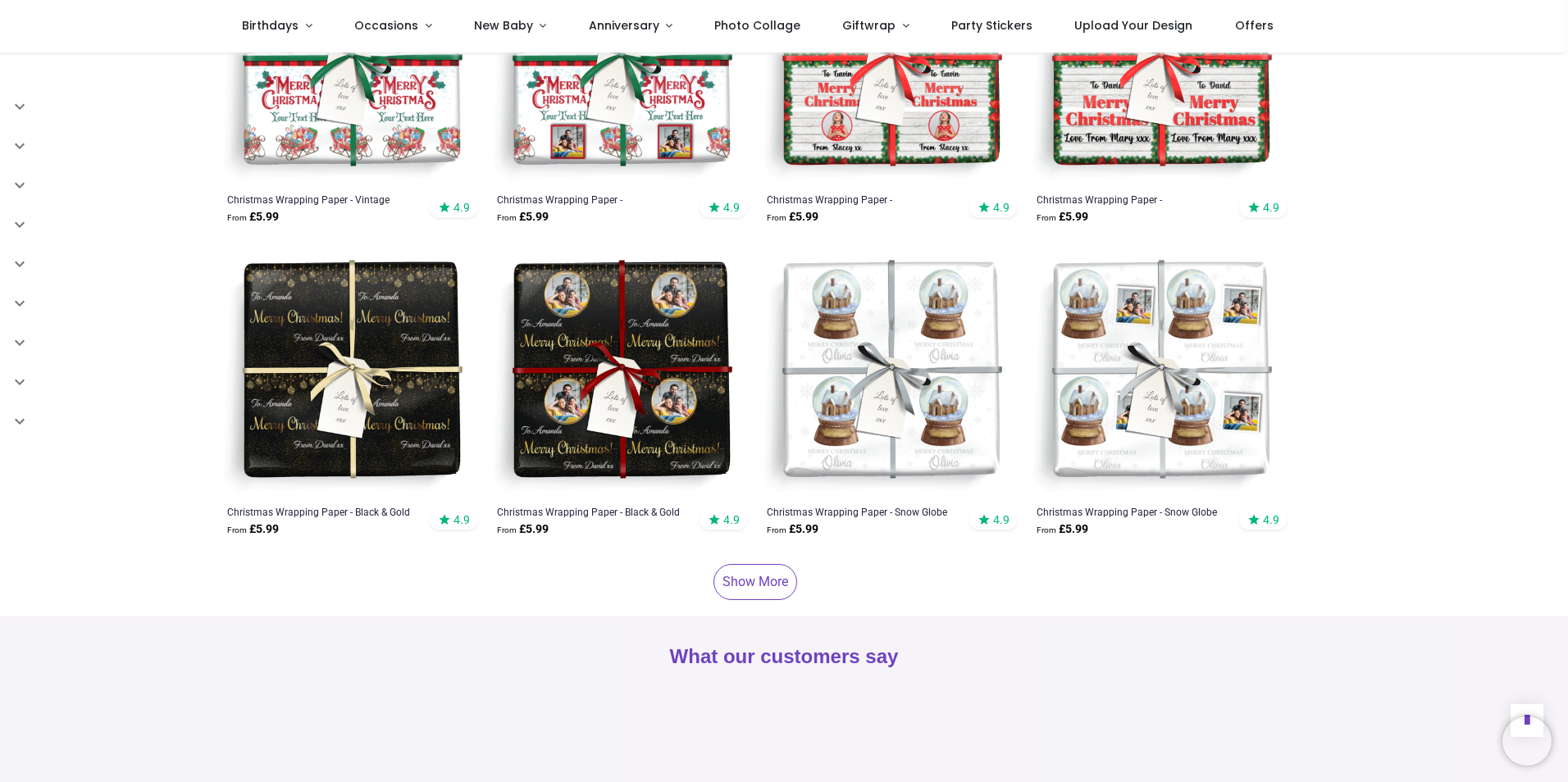
scroll to position [6558, 0]
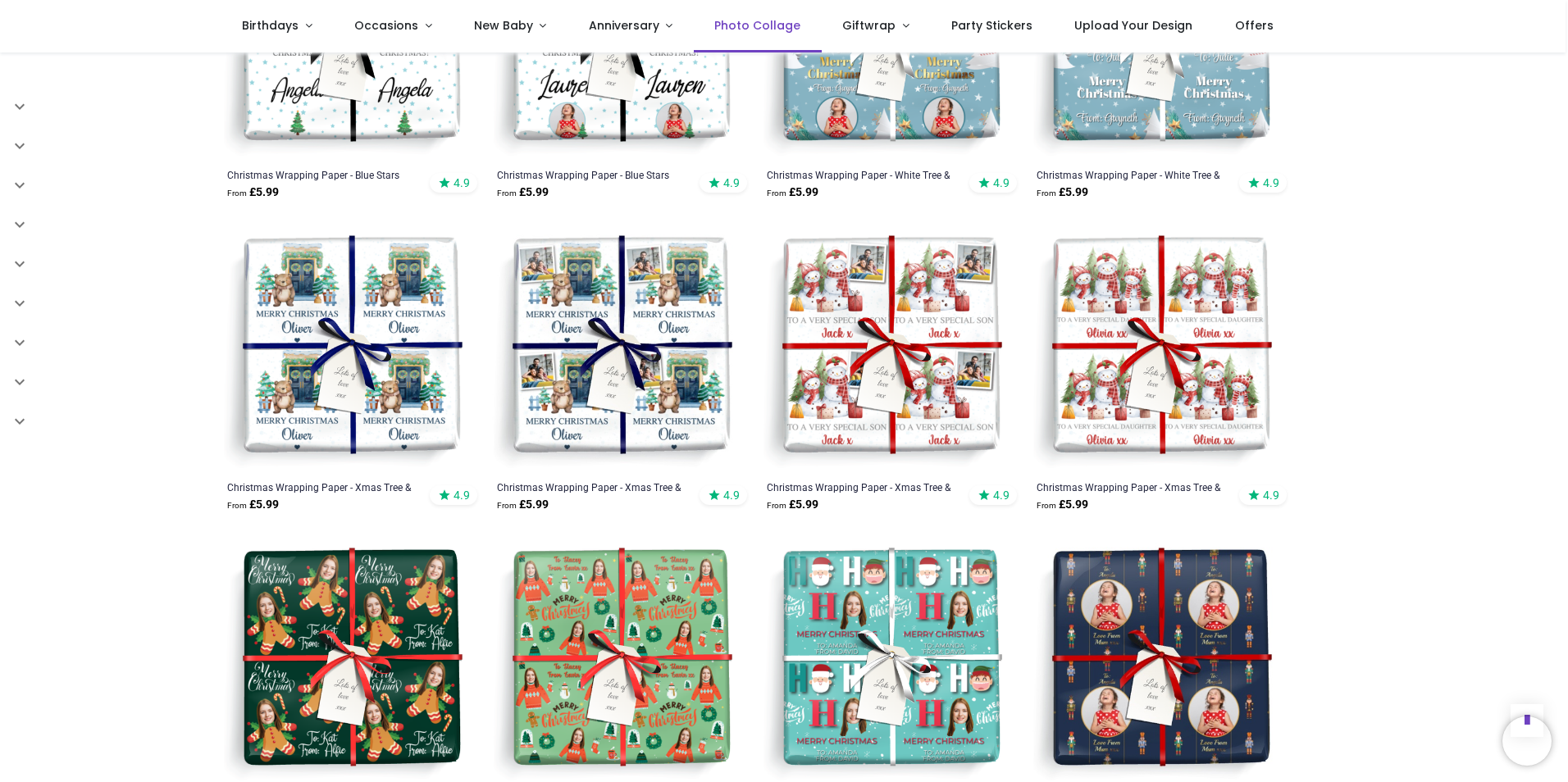
scroll to position [7459, 0]
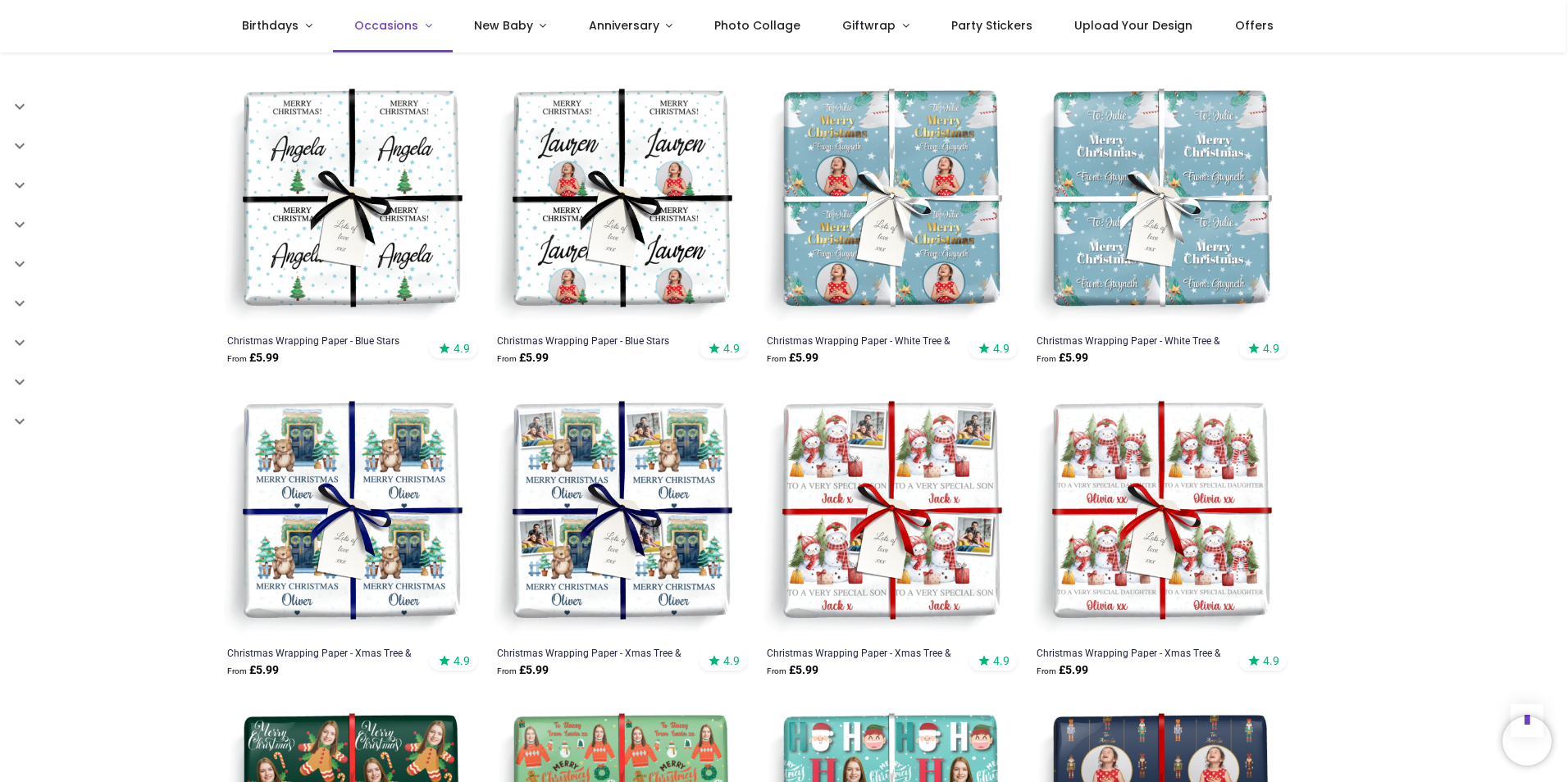
click at [419, 20] on link "Occasions" at bounding box center [392, 26] width 119 height 53
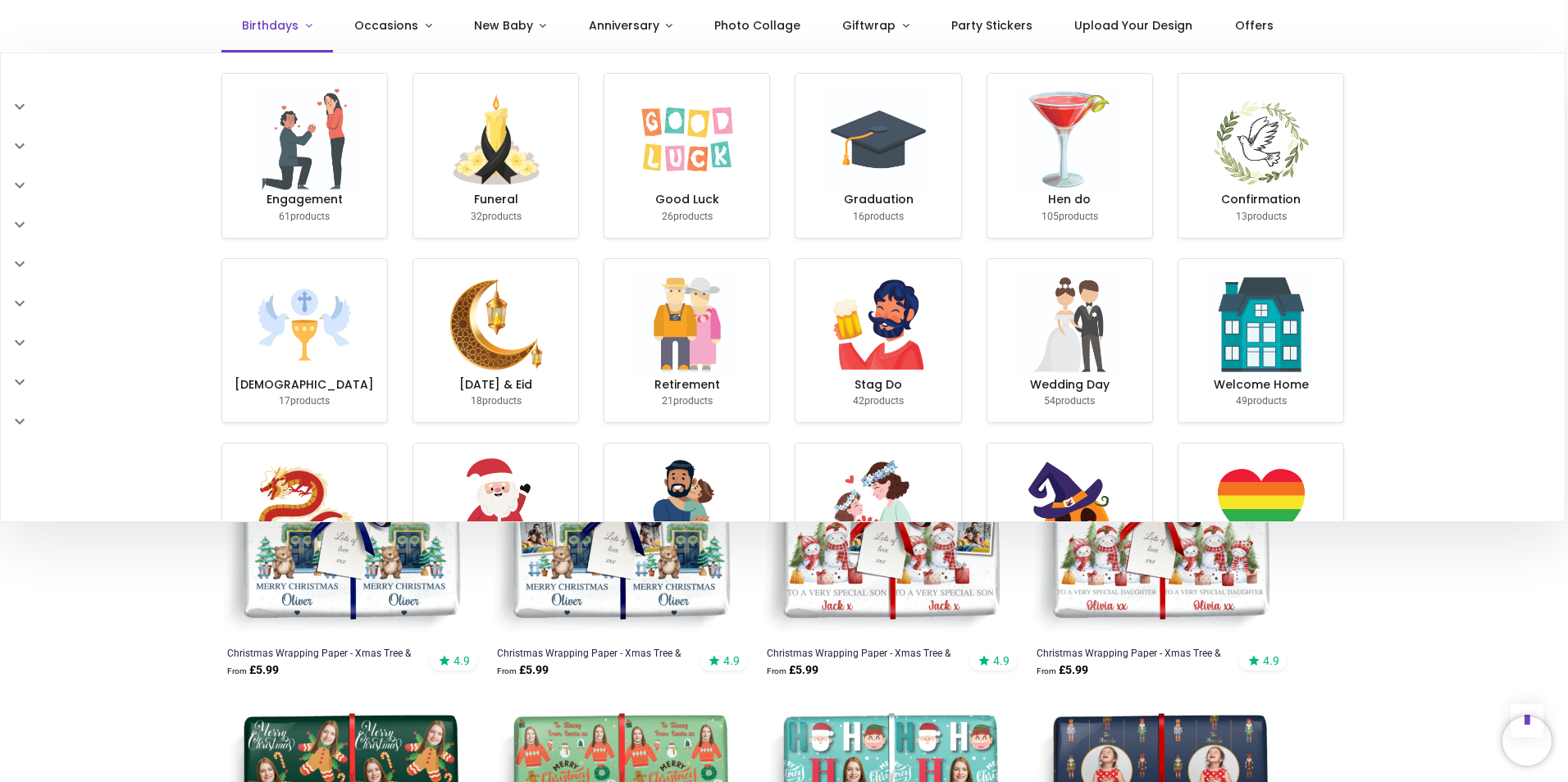
click at [252, 28] on span "Birthdays" at bounding box center [270, 26] width 57 height 16
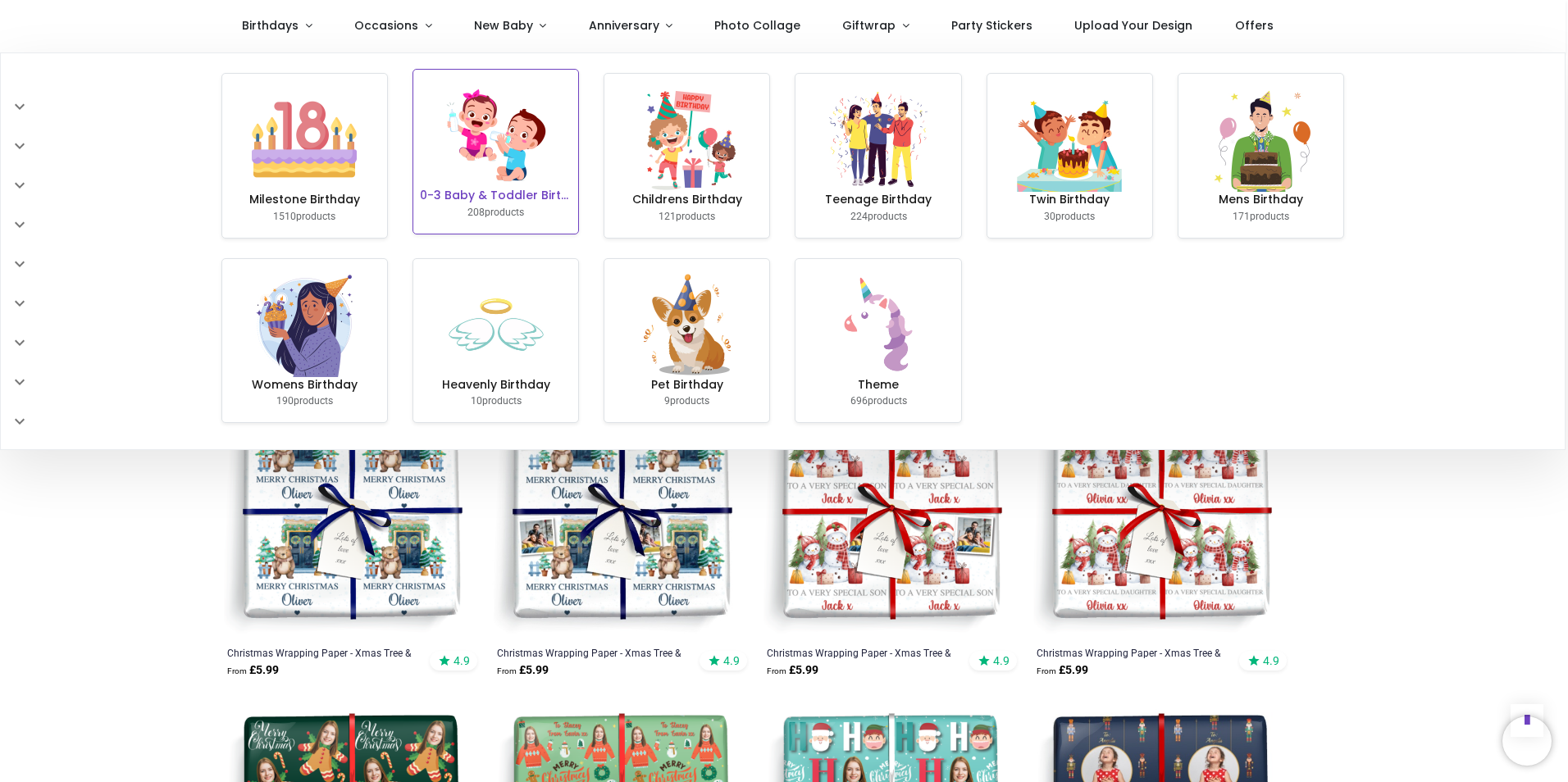
click at [536, 160] on img at bounding box center [496, 135] width 105 height 105
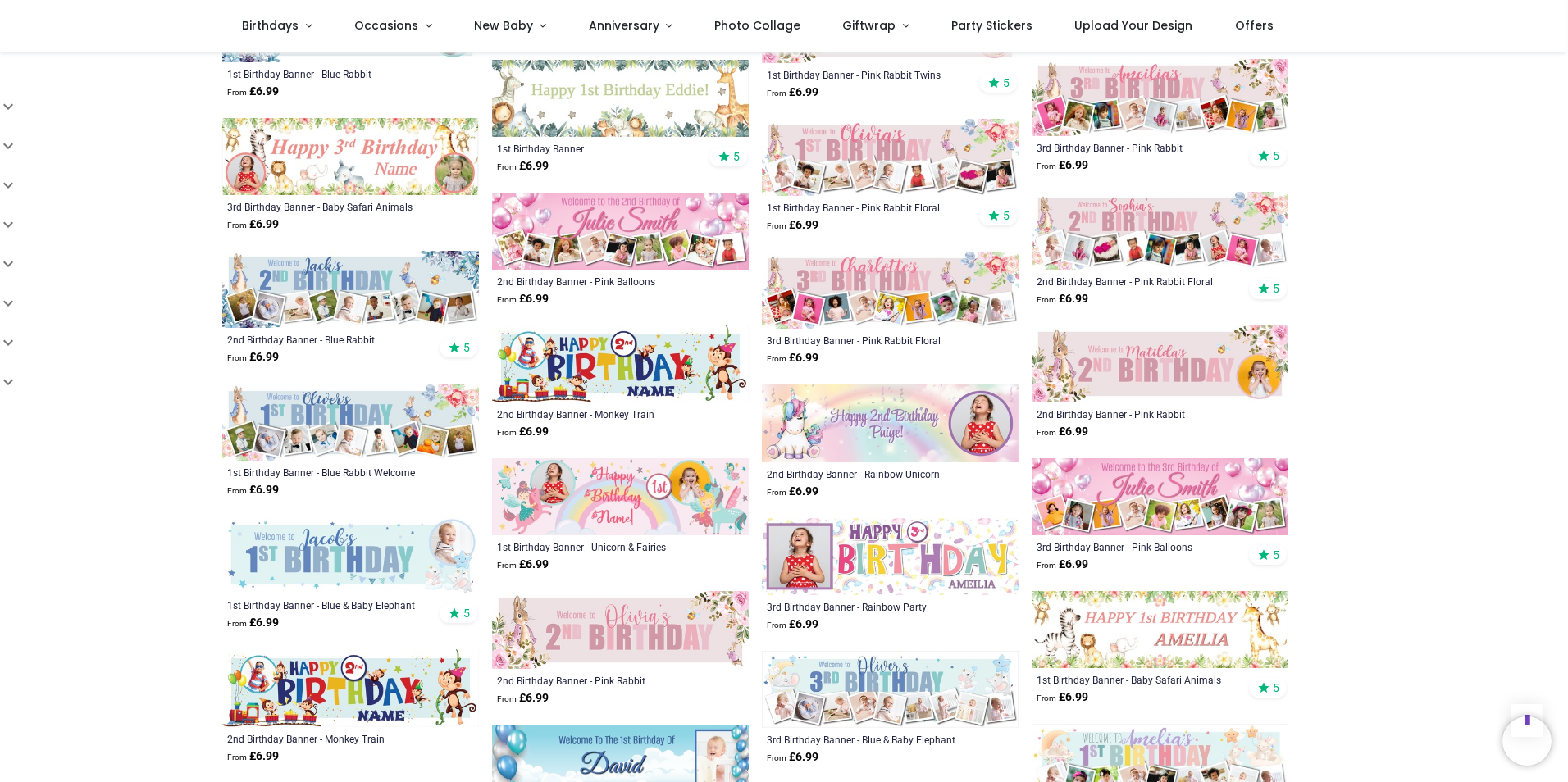
scroll to position [1312, 0]
